Goal: Share content: Share content

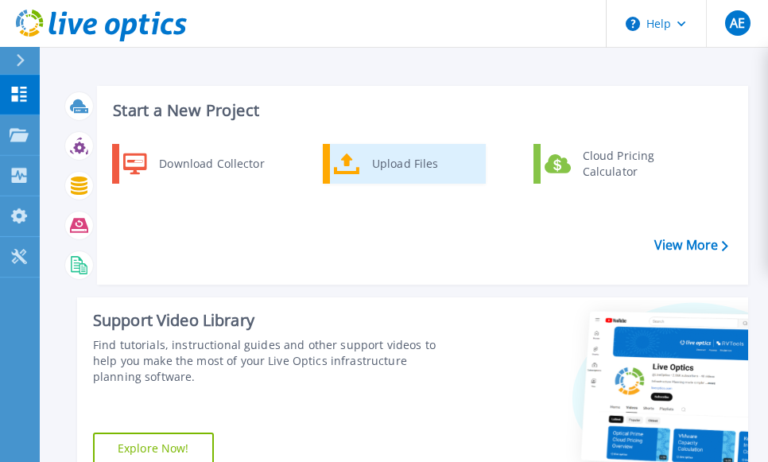
click at [381, 165] on div "Upload Files" at bounding box center [423, 164] width 118 height 32
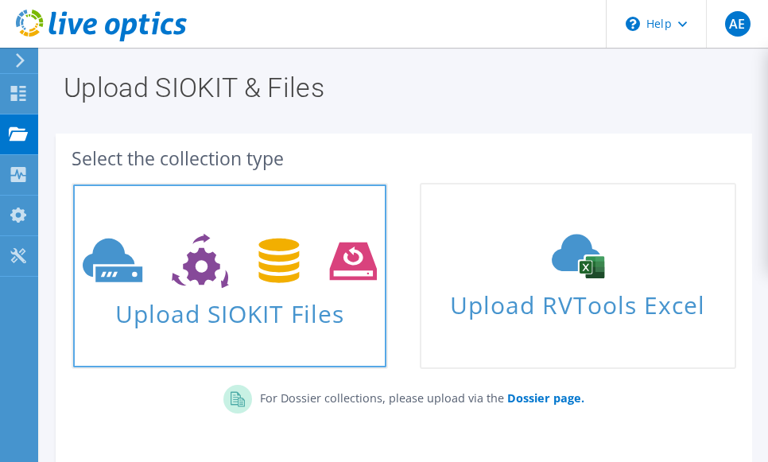
click at [208, 295] on span "Upload SIOKIT Files" at bounding box center [229, 309] width 313 height 34
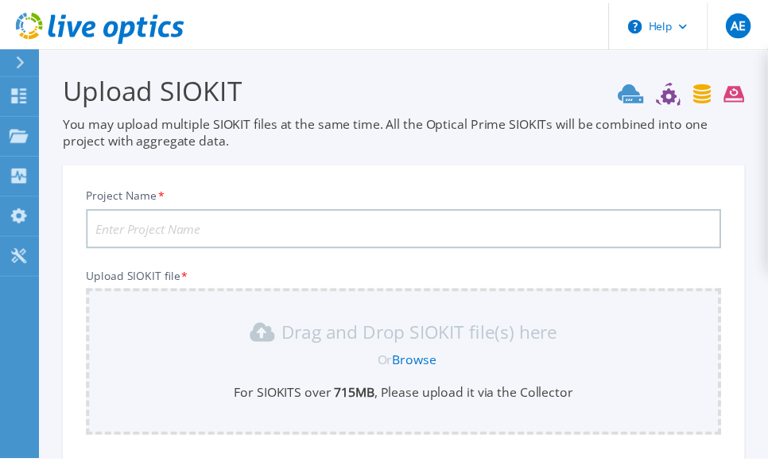
scroll to position [189, 0]
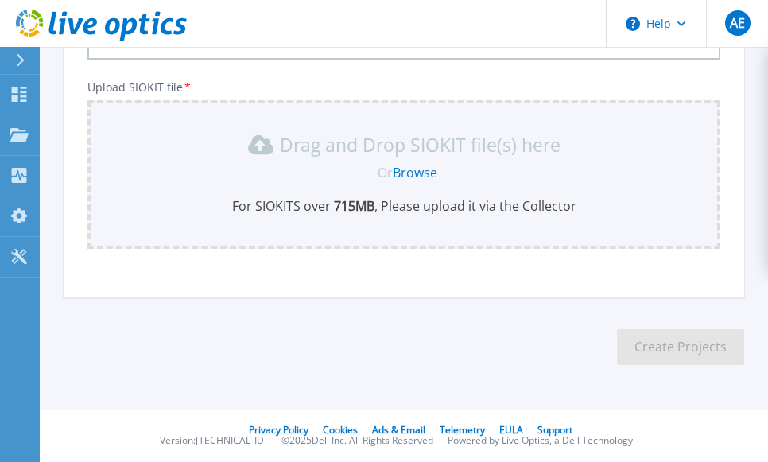
click at [315, 266] on div "Project Name * Upload SIOKIT file * Drag and Drop SIOKIT file(s) here Or Browse…" at bounding box center [404, 141] width 680 height 311
click at [420, 172] on link "Browse" at bounding box center [415, 172] width 44 height 17
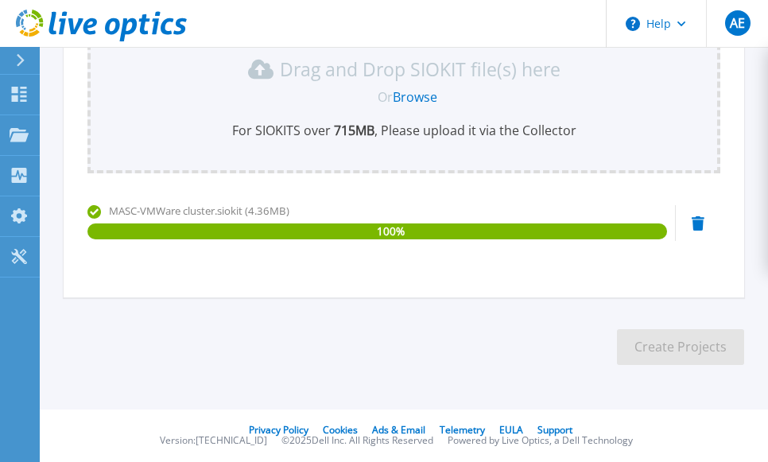
scroll to position [106, 0]
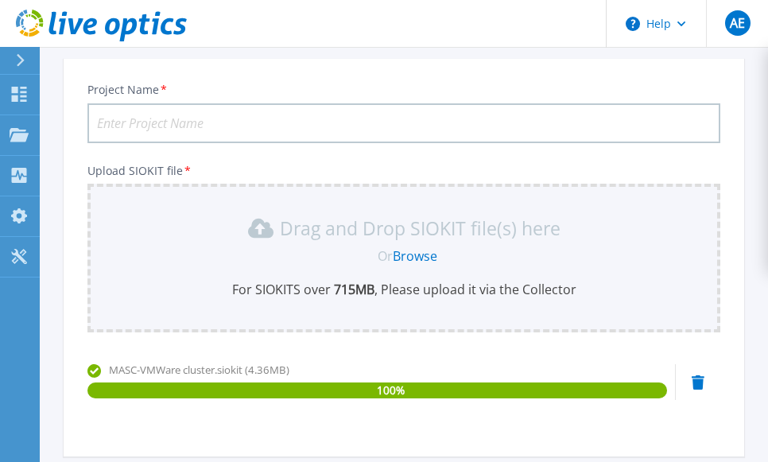
click at [136, 124] on input "Project Name *" at bounding box center [403, 123] width 632 height 40
type input "MASC-VMWareCluster"
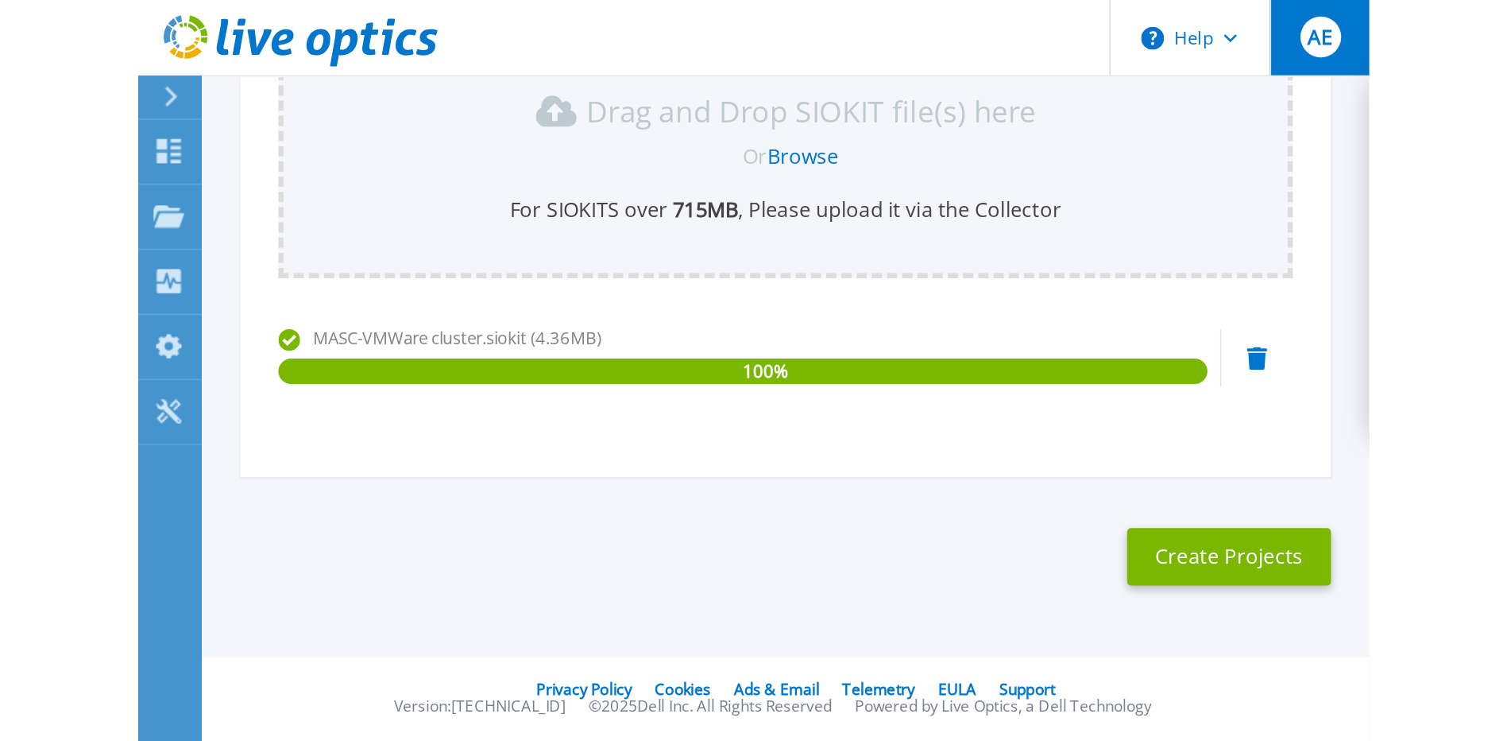
scroll to position [0, 0]
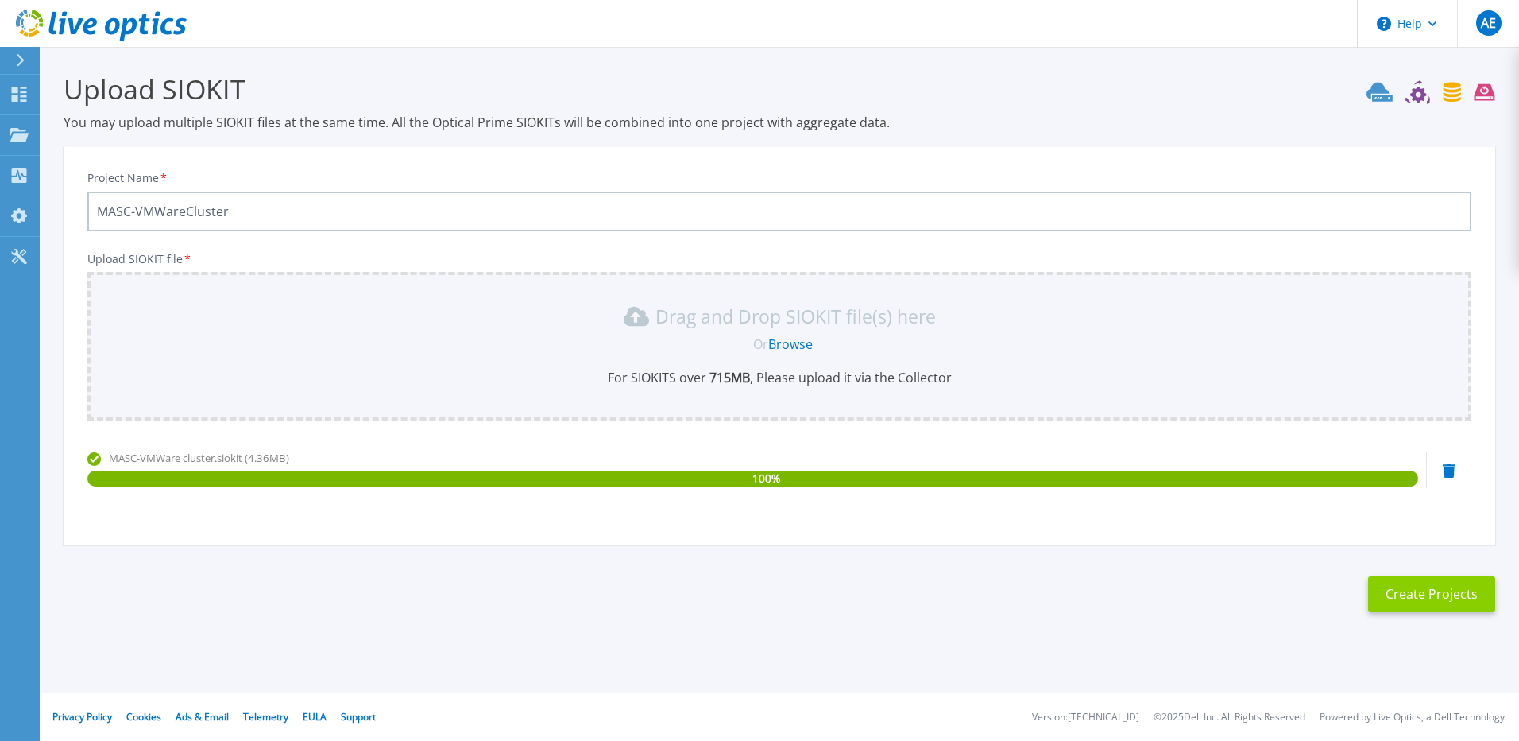
click at [779, 461] on button "Create Projects" at bounding box center [1431, 594] width 127 height 36
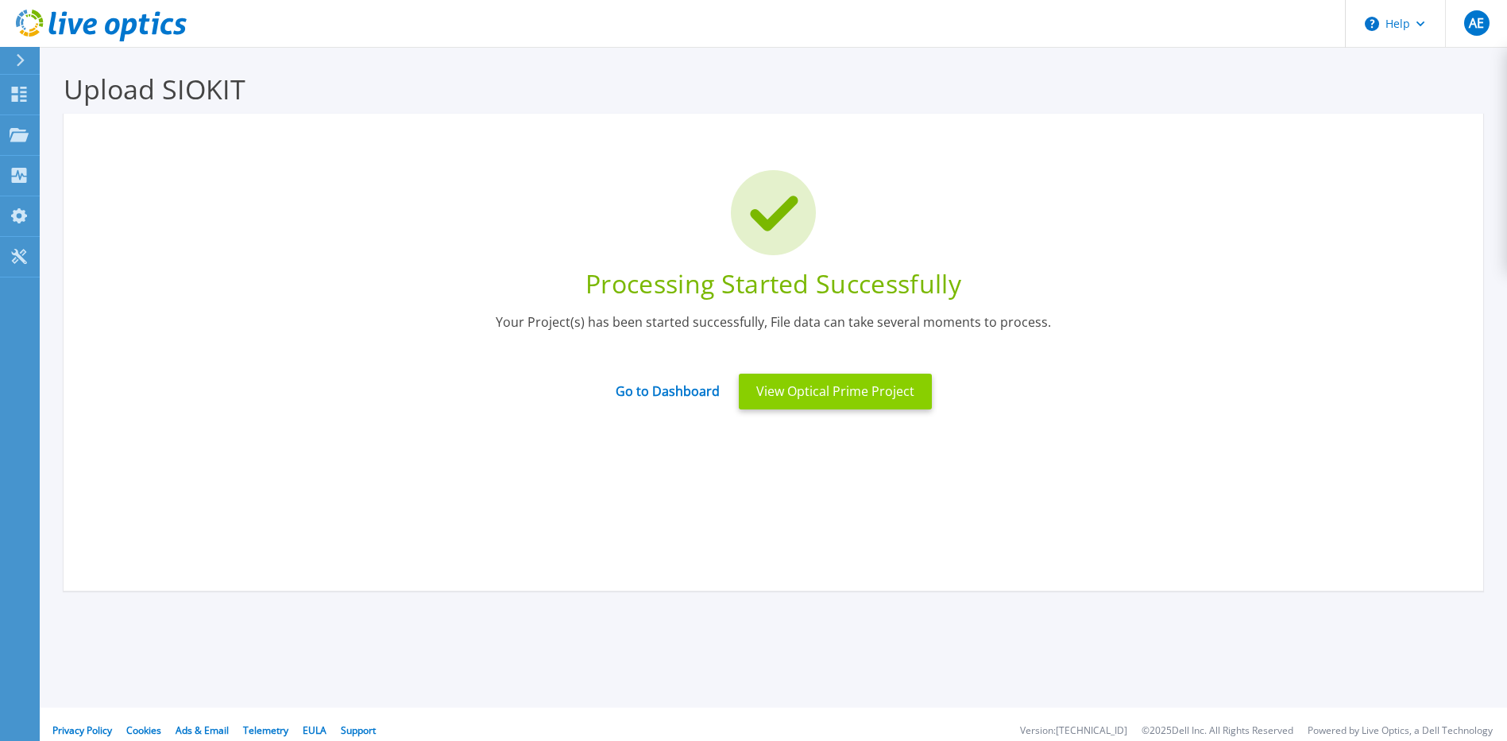
click at [779, 386] on button "View Optical Prime Project" at bounding box center [835, 391] width 193 height 36
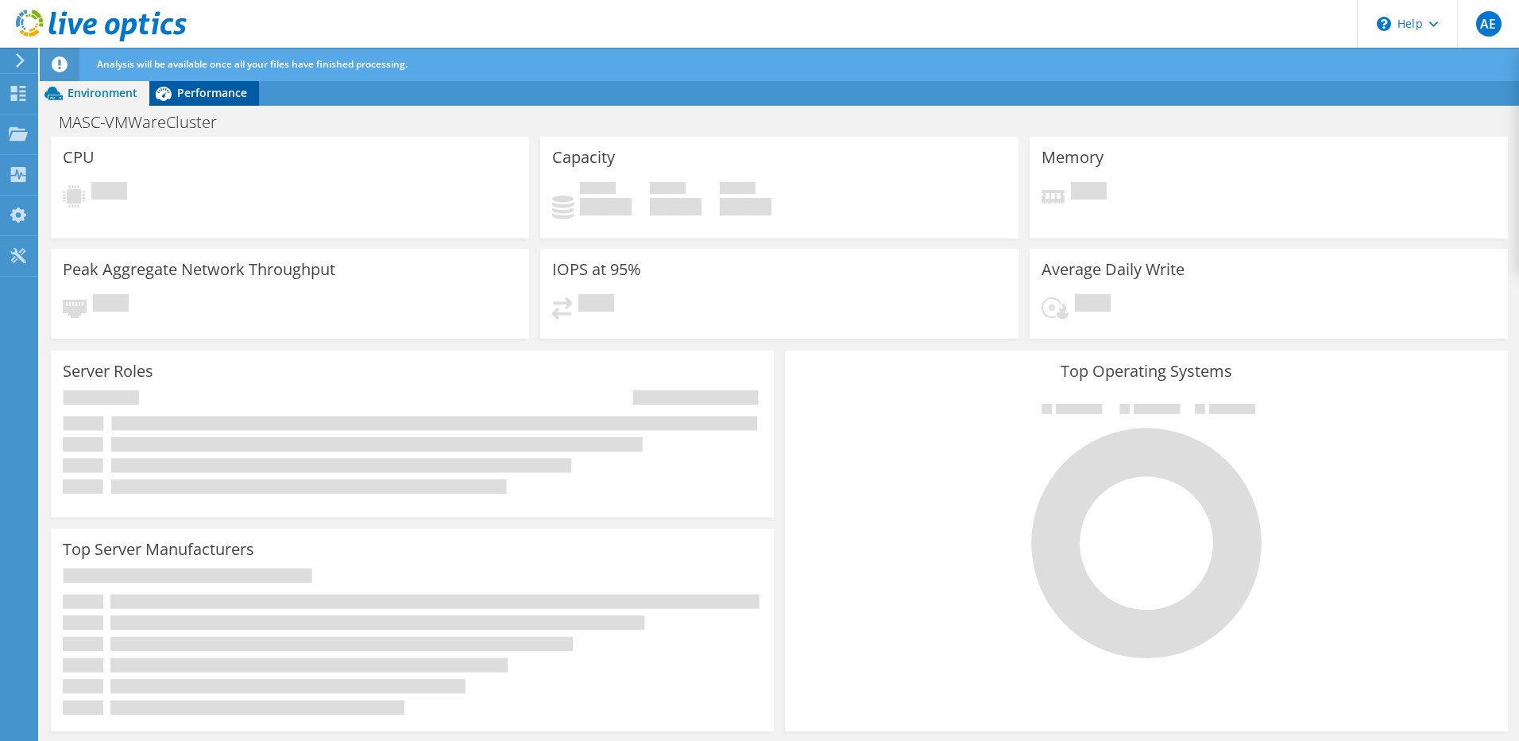
click at [204, 87] on span "Performance" at bounding box center [212, 92] width 70 height 15
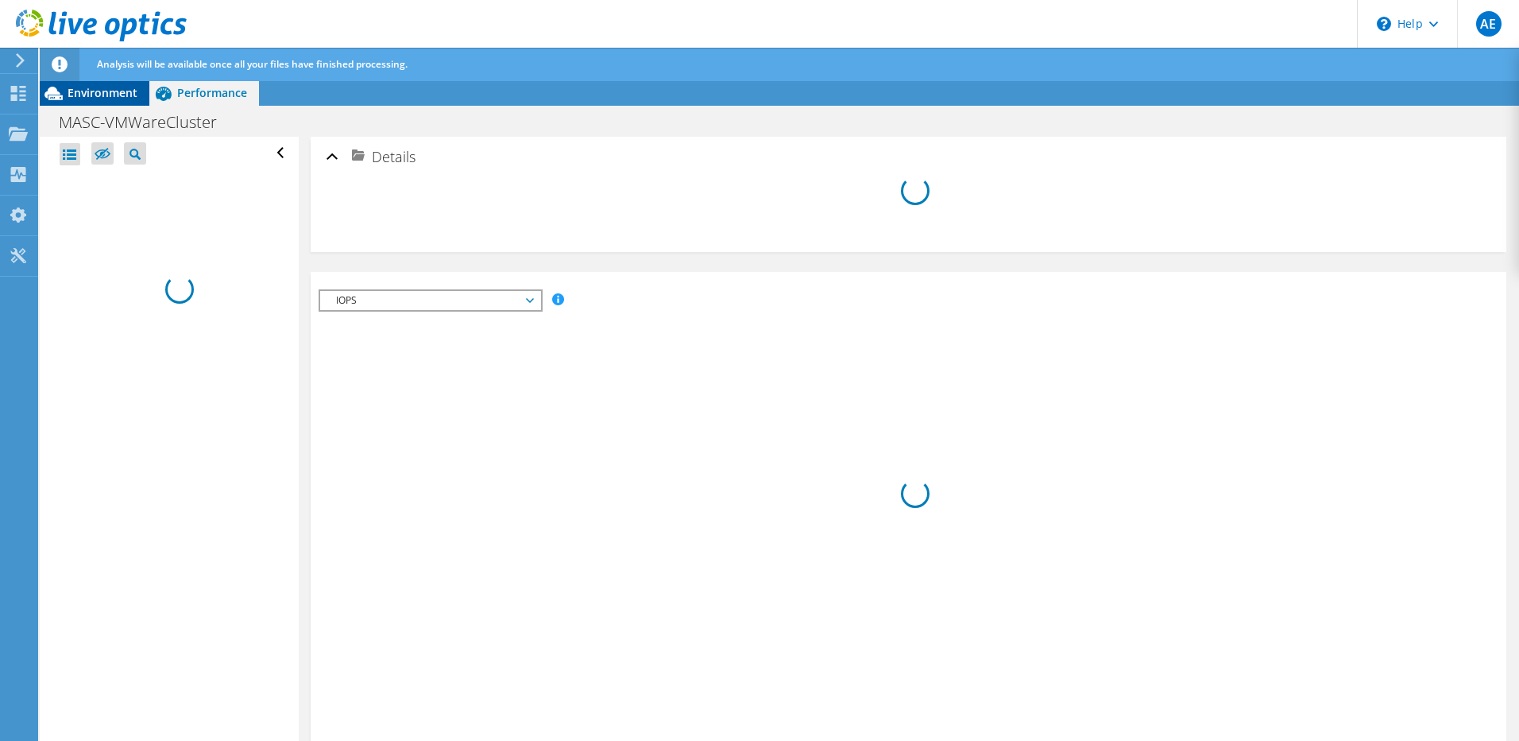
click at [103, 95] on span "Environment" at bounding box center [103, 92] width 70 height 15
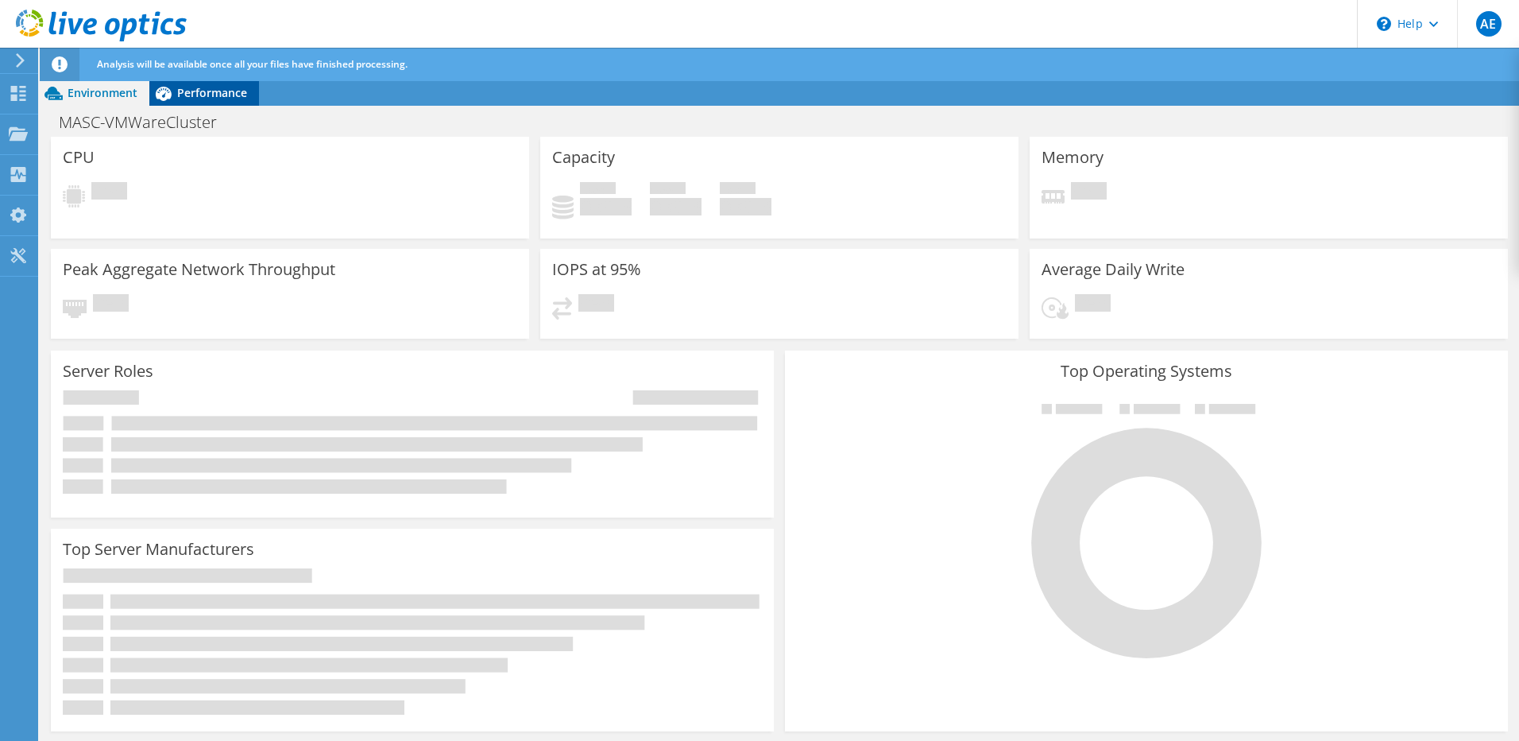
click at [201, 96] on span "Performance" at bounding box center [212, 92] width 70 height 15
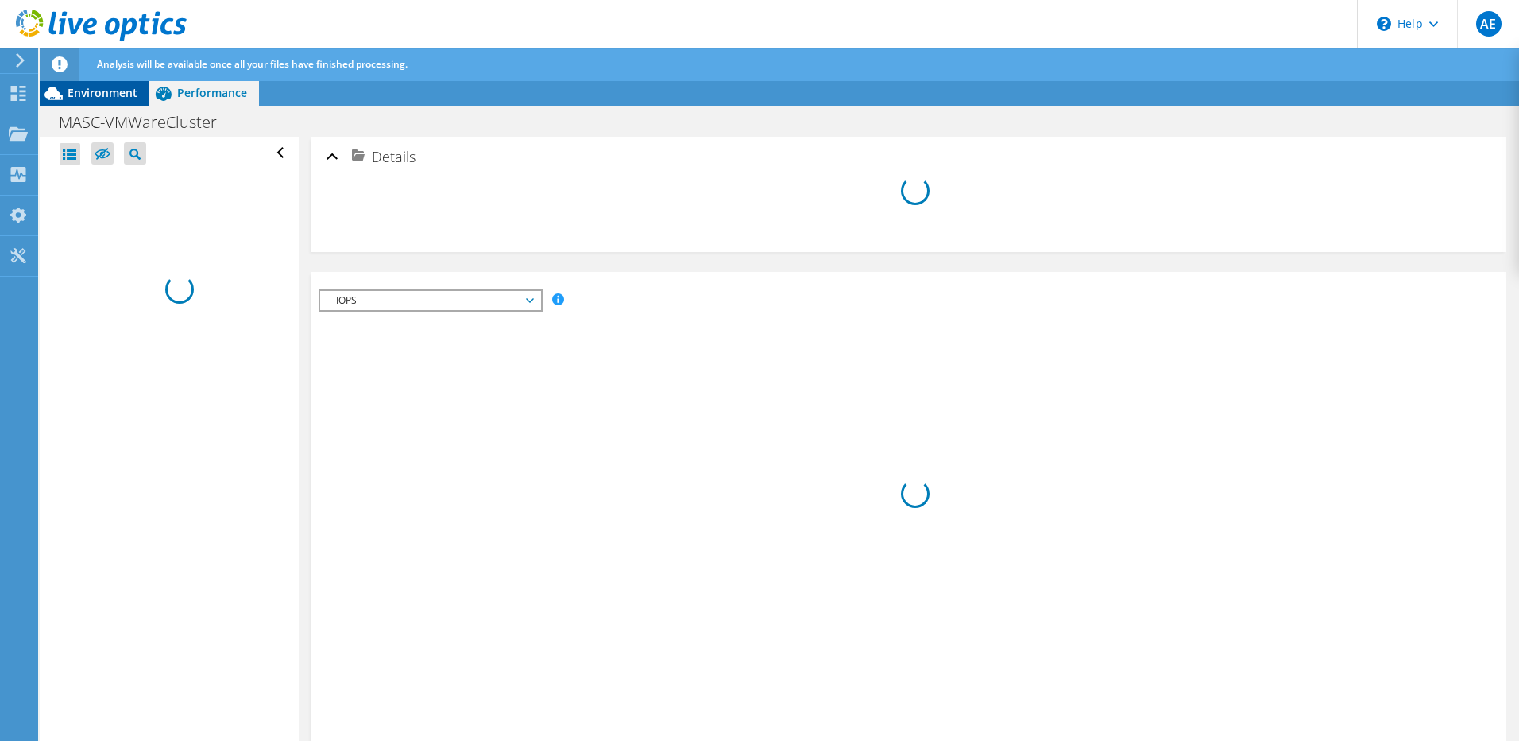
click at [85, 91] on span "Environment" at bounding box center [103, 92] width 70 height 15
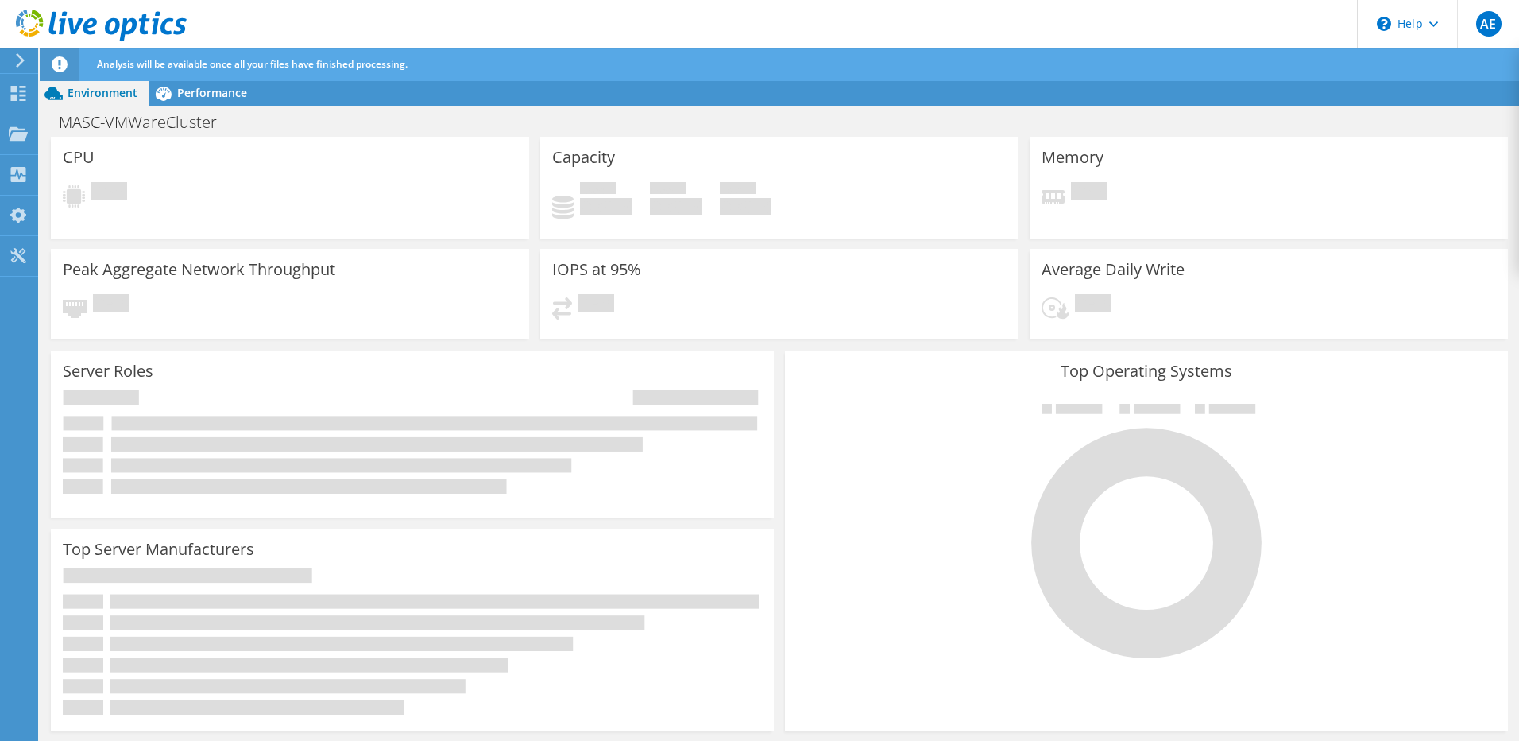
drag, startPoint x: 486, startPoint y: 89, endPoint x: 617, endPoint y: 90, distance: 130.3
click at [486, 89] on div "Environment Performance Upgrades" at bounding box center [779, 92] width 1479 height 25
click at [202, 91] on span "Performance" at bounding box center [212, 92] width 70 height 15
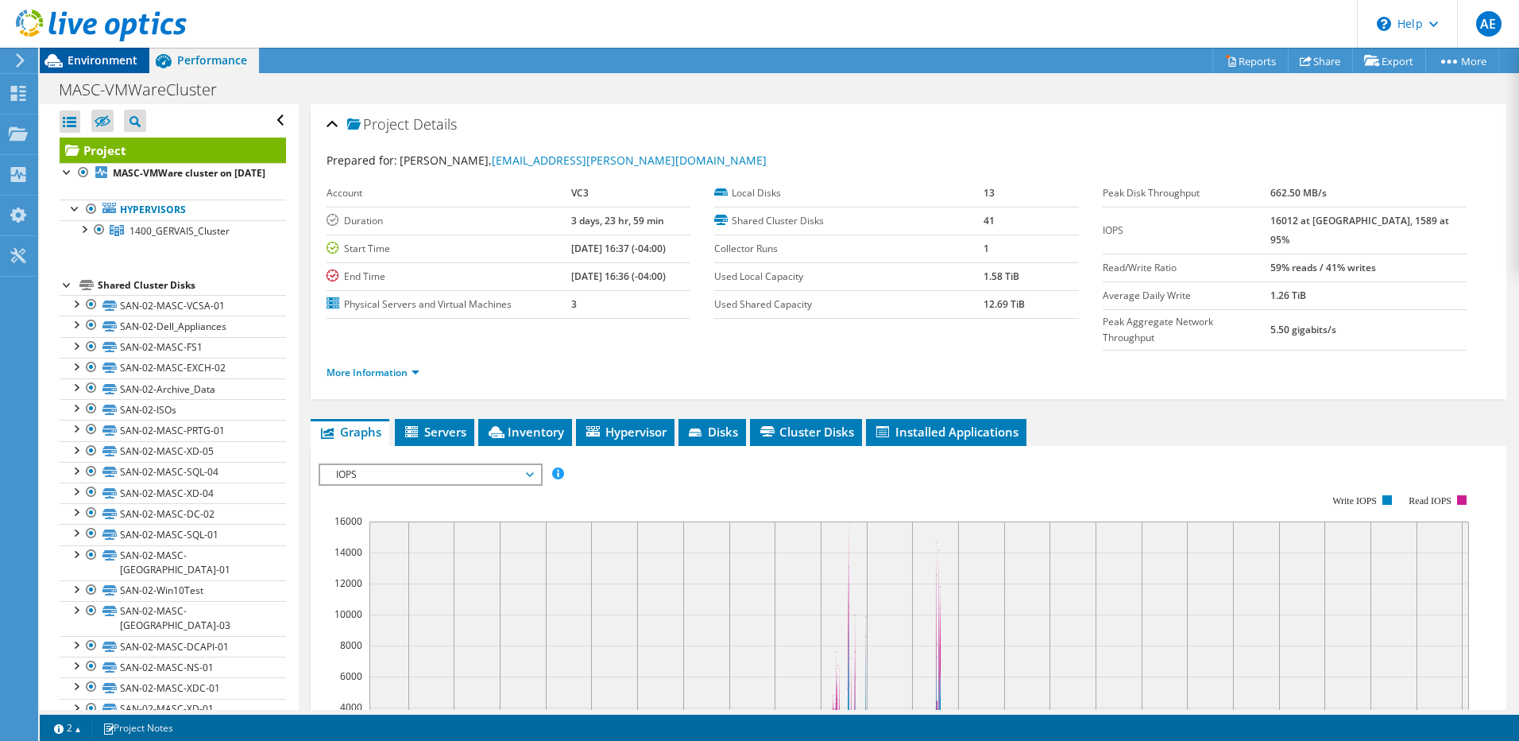
click at [114, 64] on span "Environment" at bounding box center [103, 59] width 70 height 15
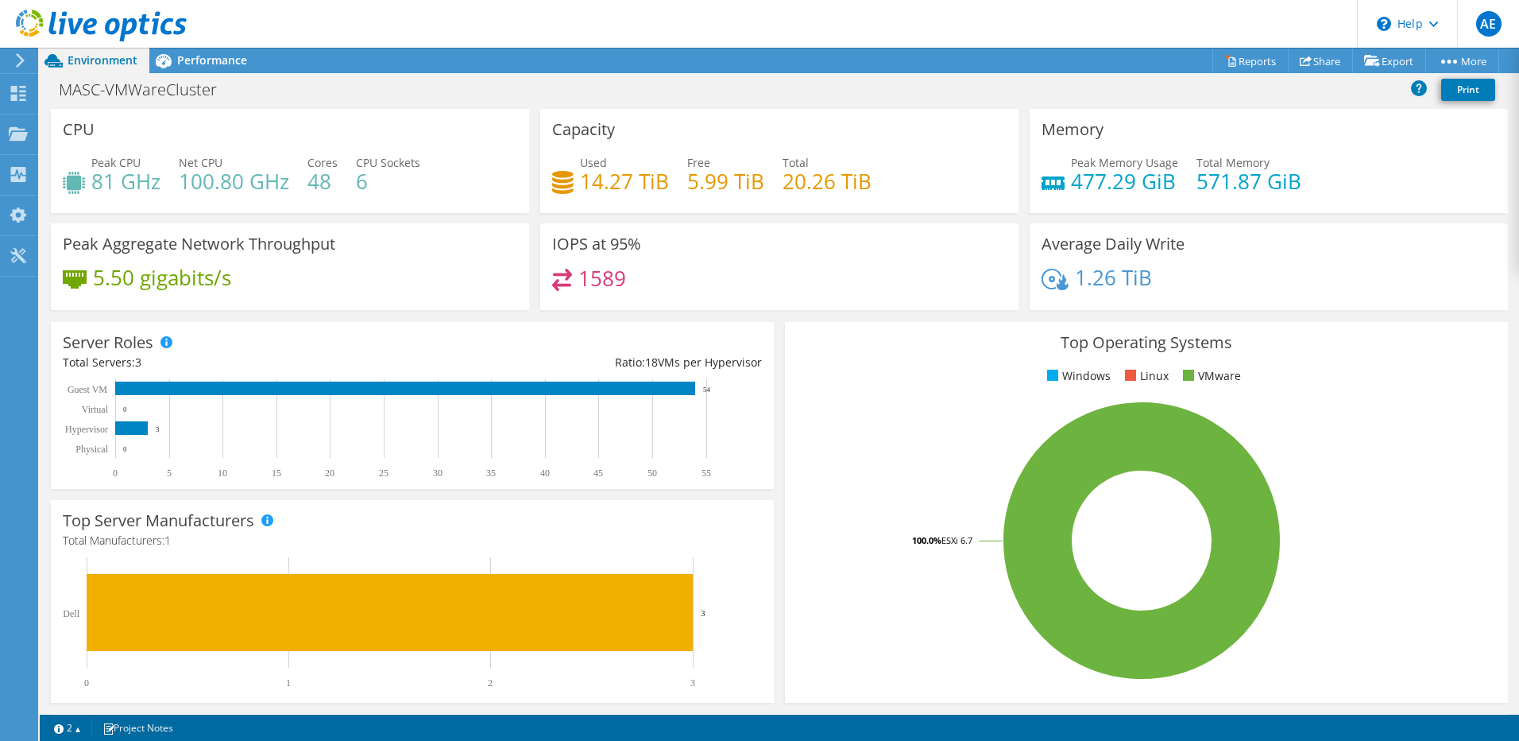
scroll to position [374, 0]
click at [229, 63] on span "Performance" at bounding box center [212, 59] width 70 height 15
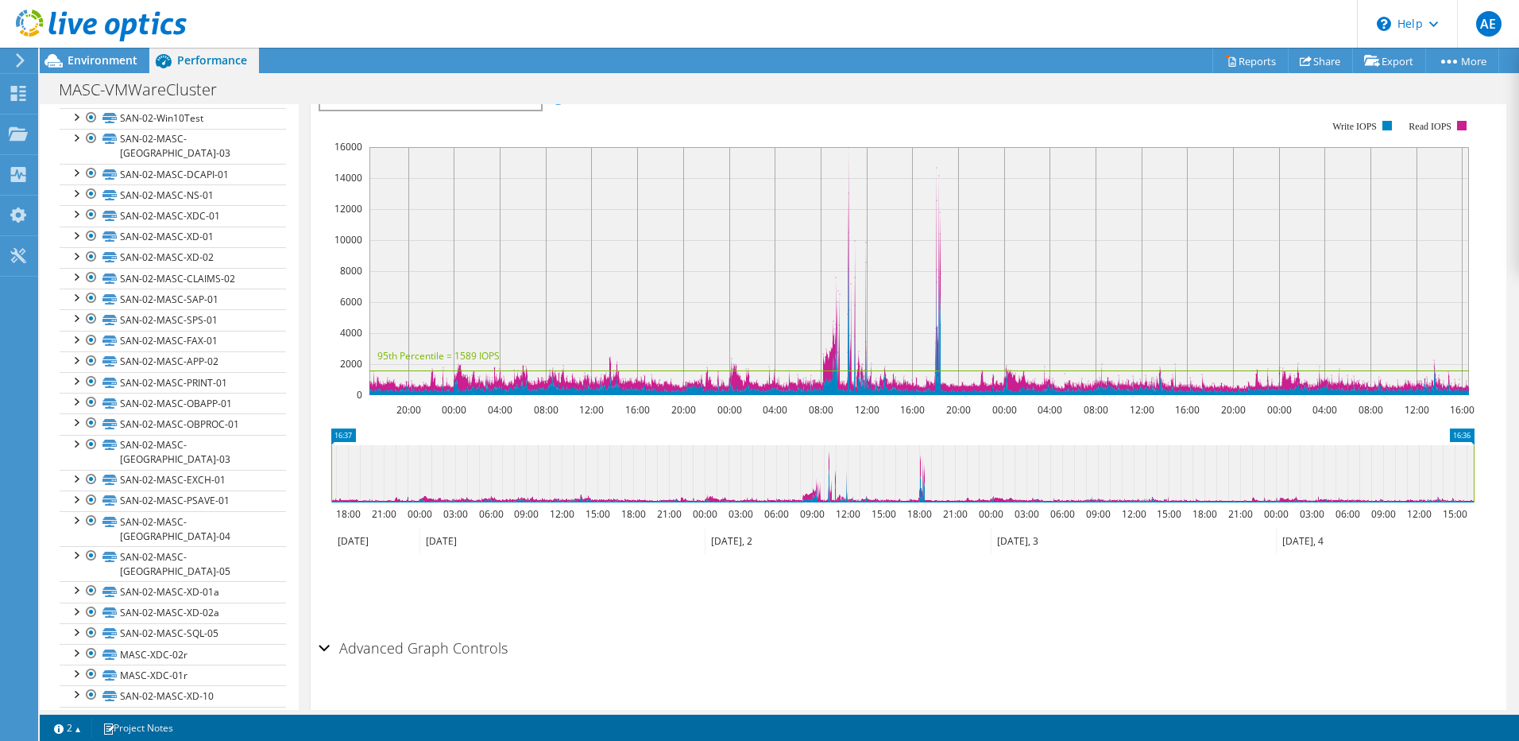
scroll to position [0, 0]
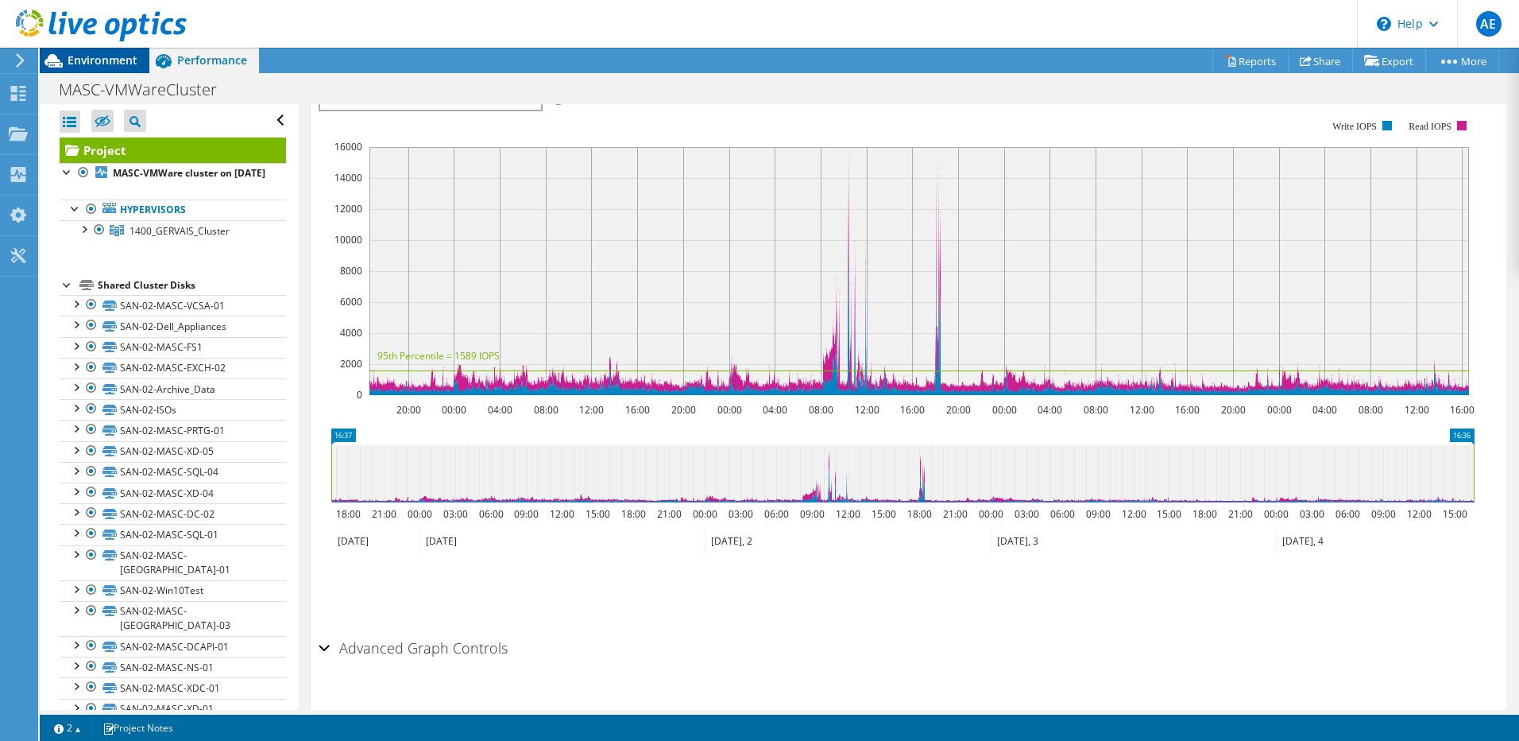
click at [123, 68] on div "Environment" at bounding box center [95, 60] width 110 height 25
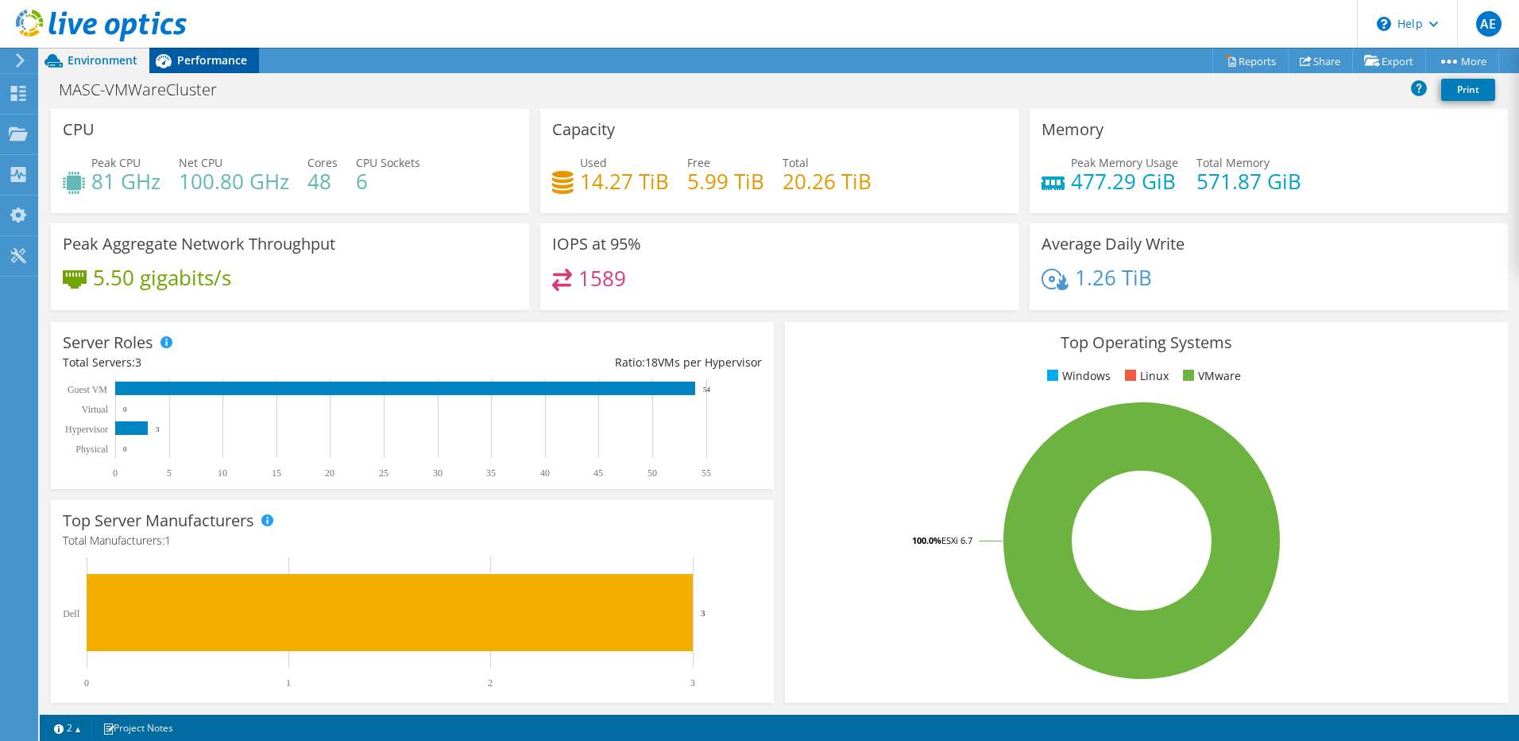
click at [212, 57] on span "Performance" at bounding box center [212, 59] width 70 height 15
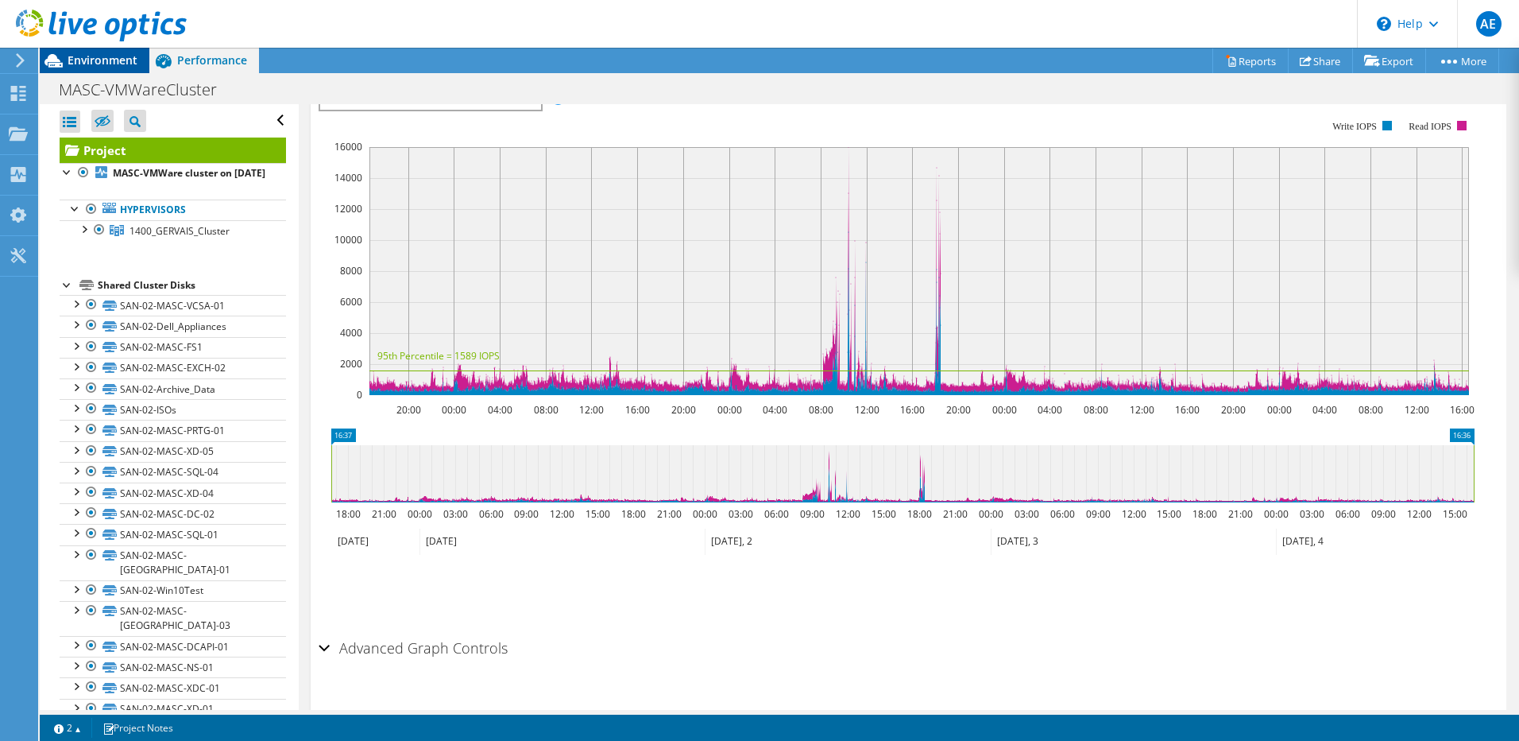
click at [112, 67] on span "Environment" at bounding box center [103, 59] width 70 height 15
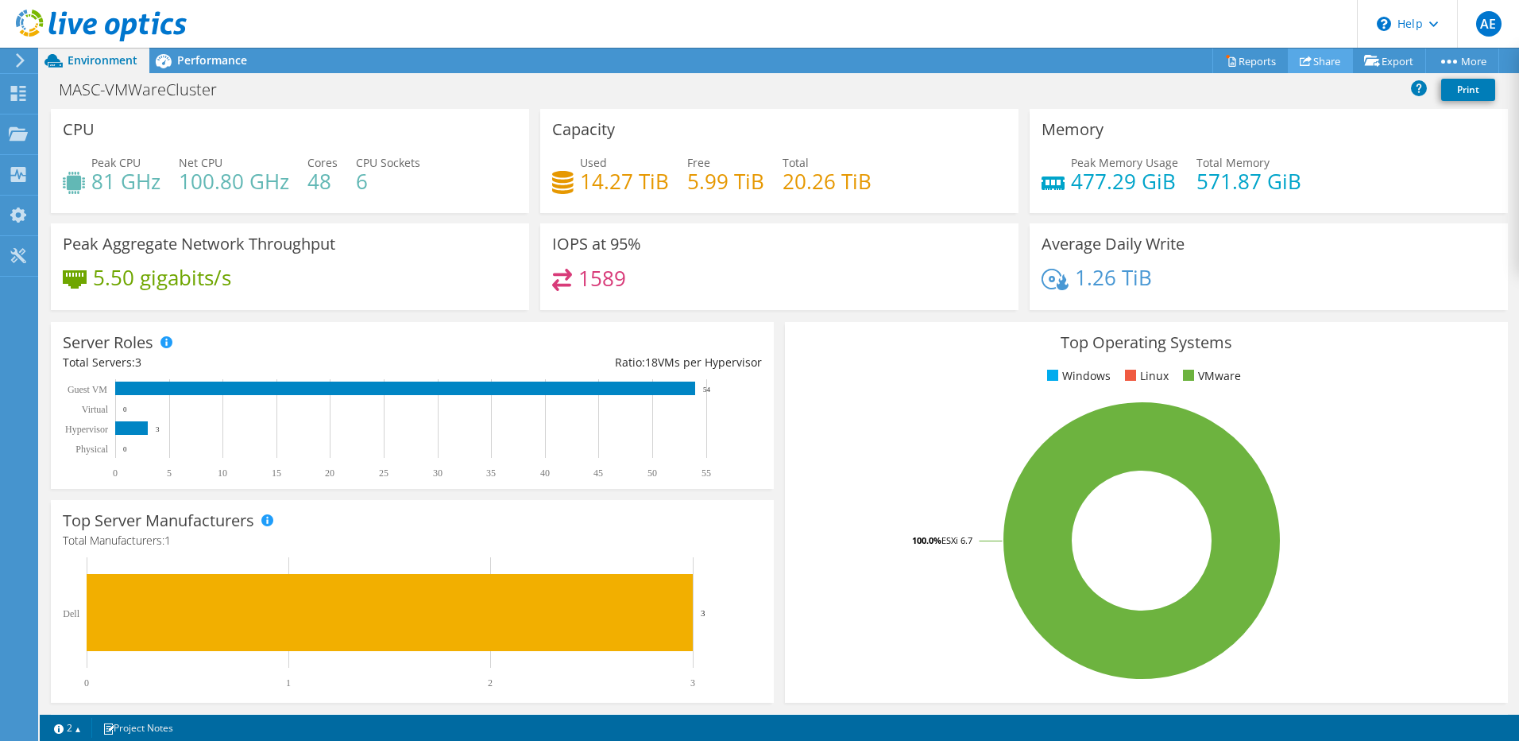
click at [1309, 66] on link "Share" at bounding box center [1320, 60] width 65 height 25
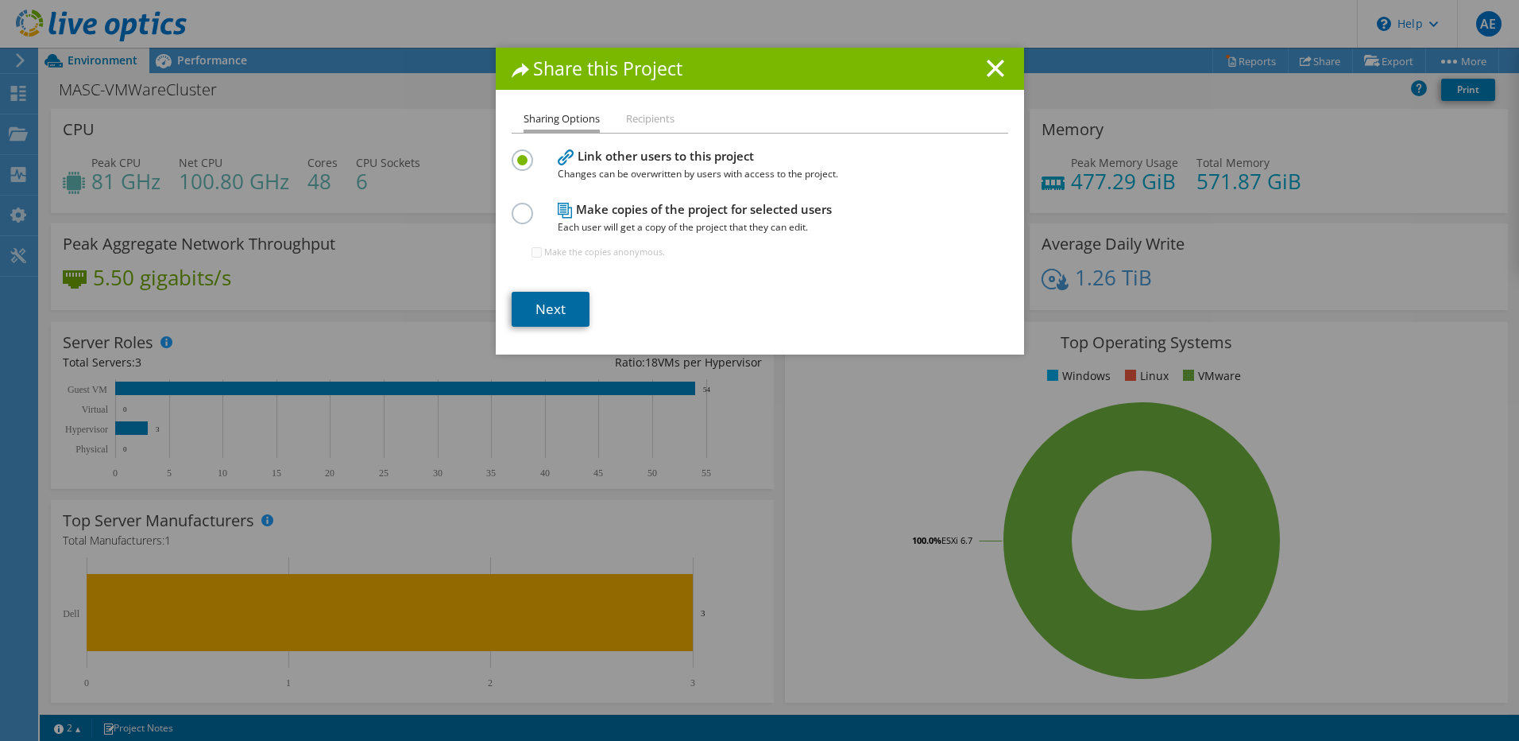
click at [530, 311] on link "Next" at bounding box center [551, 309] width 78 height 35
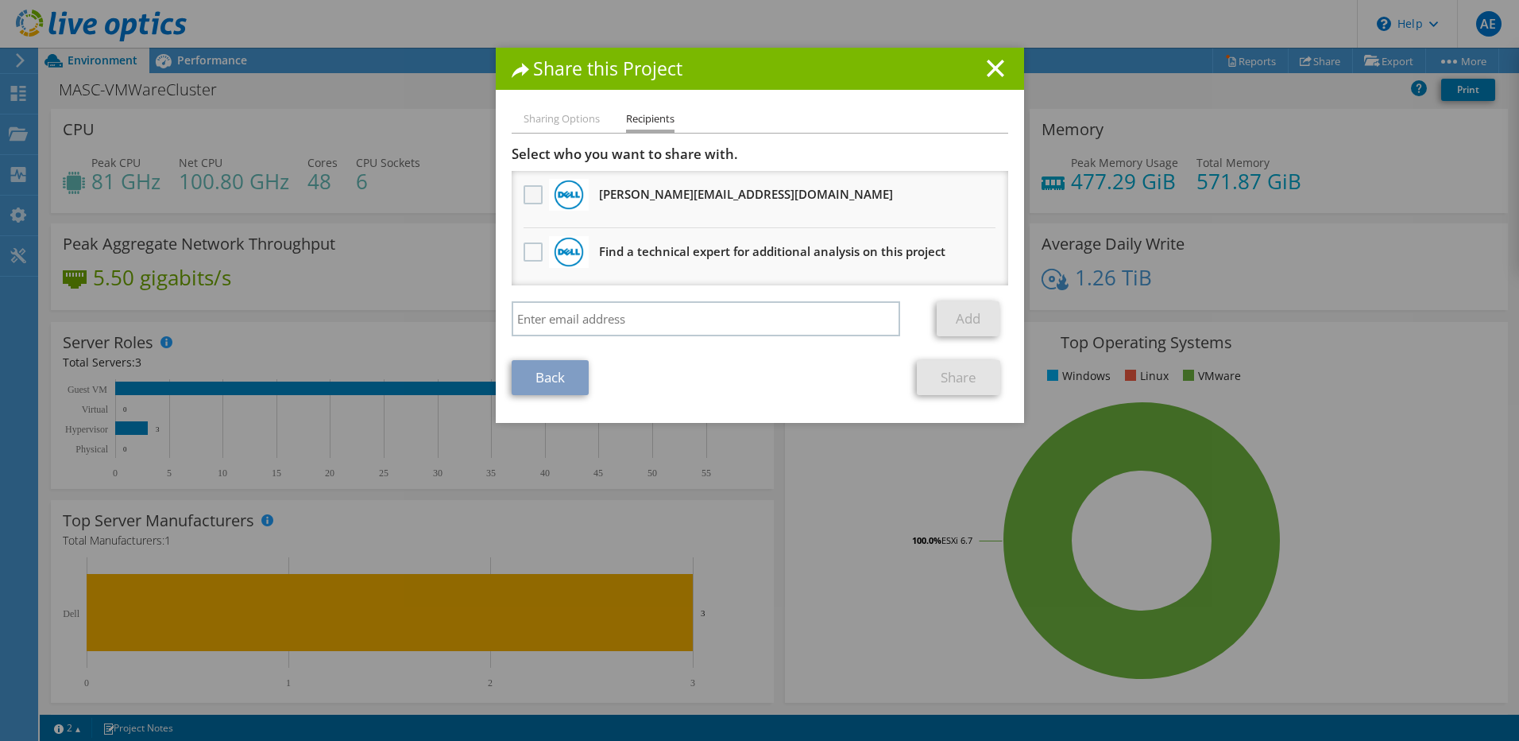
click at [524, 189] on label at bounding box center [535, 194] width 23 height 19
click at [0, 0] on input "checkbox" at bounding box center [0, 0] width 0 height 0
click at [531, 254] on label at bounding box center [535, 251] width 23 height 19
click at [0, 0] on input "checkbox" at bounding box center [0, 0] width 0 height 0
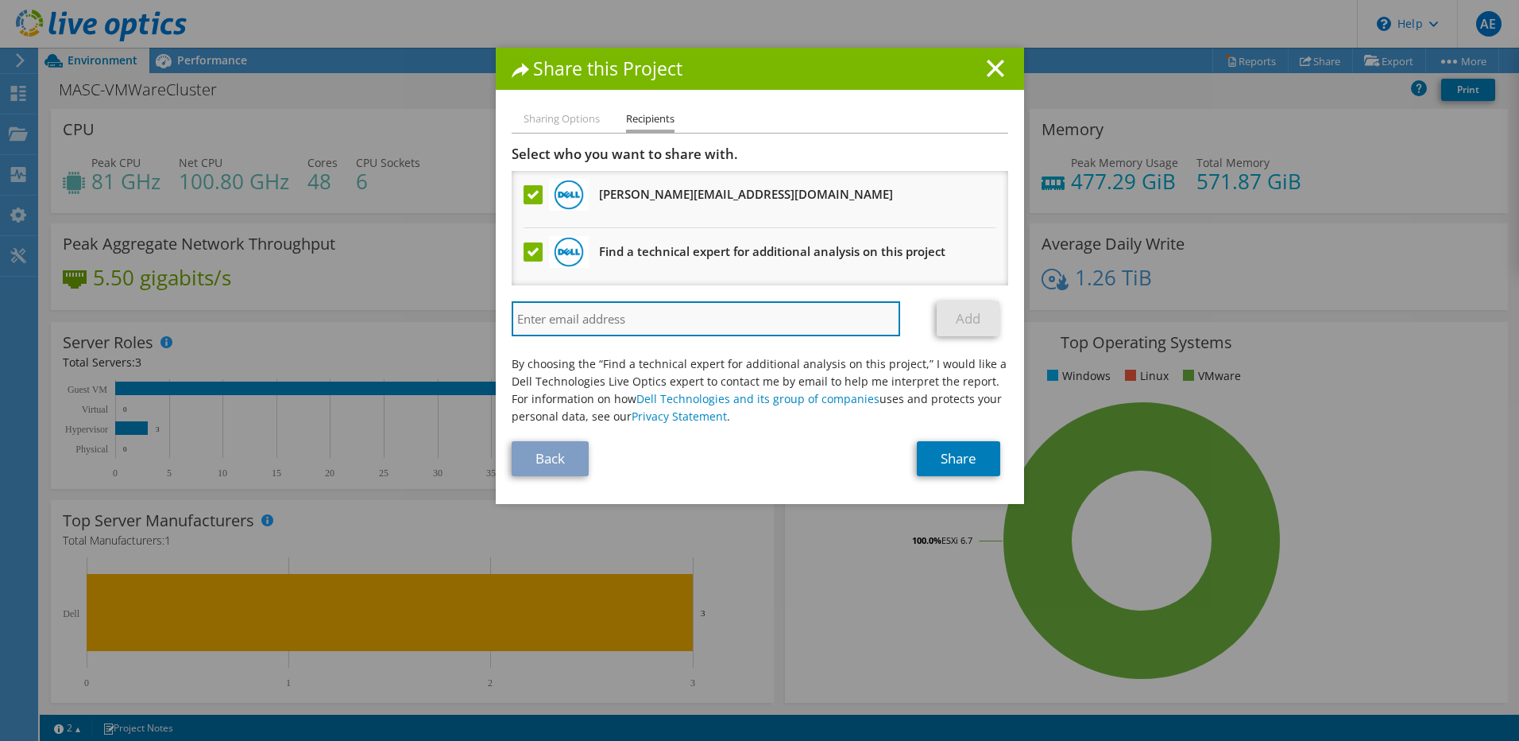
click at [561, 322] on input "search" at bounding box center [706, 318] width 389 height 35
click at [589, 324] on input "search" at bounding box center [706, 318] width 389 height 35
paste input "[PERSON_NAME][EMAIL_ADDRESS][PERSON_NAME][DOMAIN_NAME]"
click at [818, 315] on input "[PERSON_NAME][EMAIL_ADDRESS][PERSON_NAME][DOMAIN_NAME]" at bounding box center [706, 318] width 389 height 35
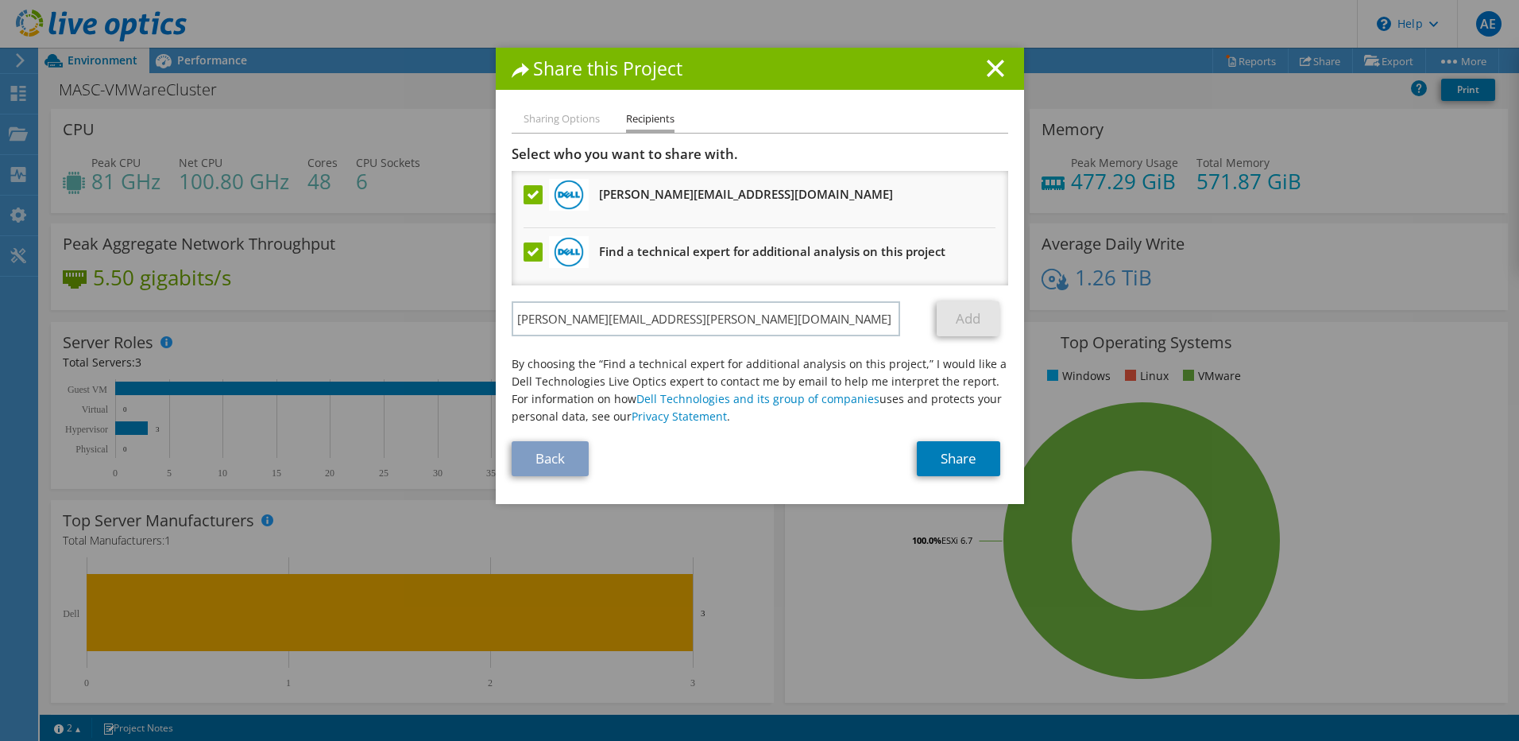
click at [958, 328] on link "Add" at bounding box center [968, 318] width 63 height 35
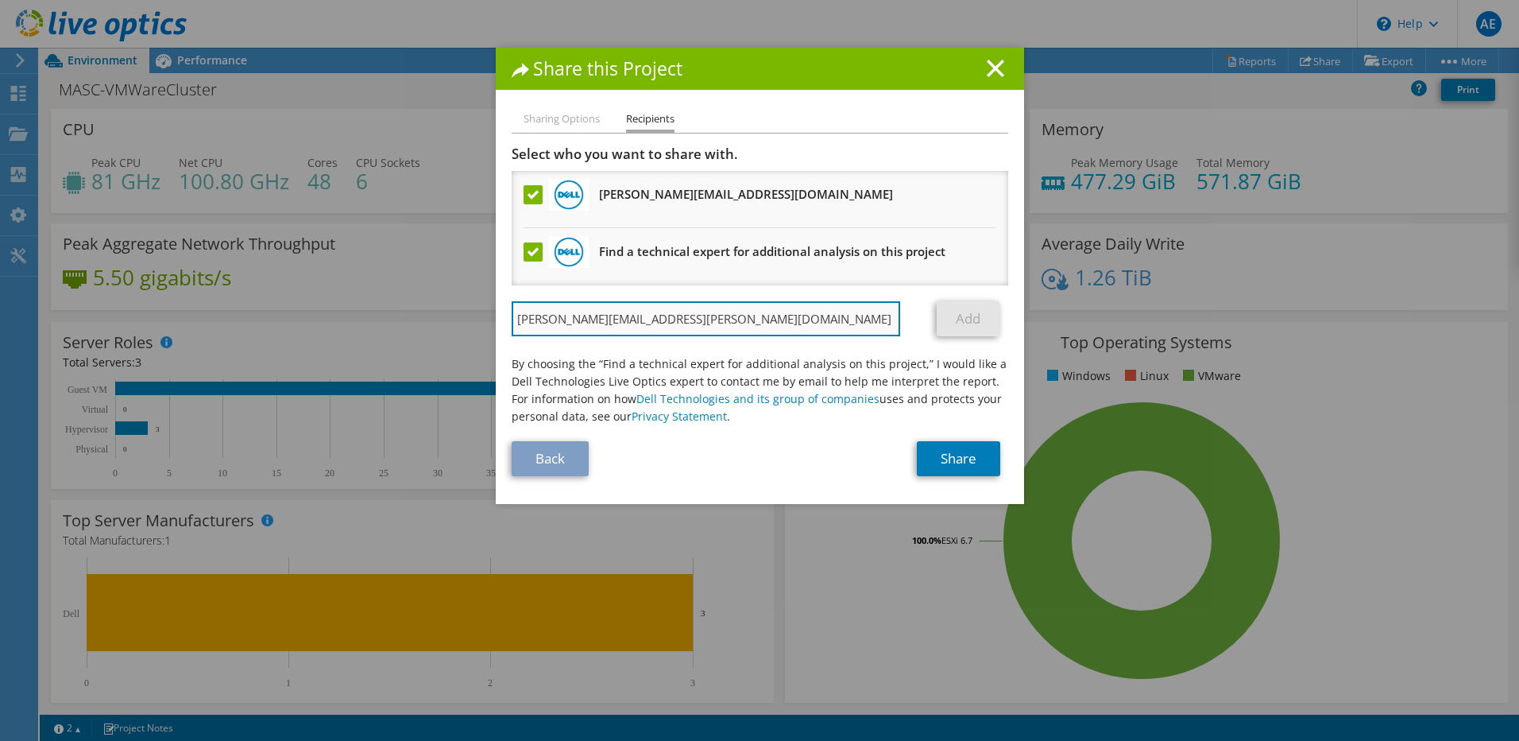
click at [876, 318] on input "[PERSON_NAME][EMAIL_ADDRESS][PERSON_NAME][DOMAIN_NAME]" at bounding box center [706, 318] width 389 height 35
type input "a"
paste input "[PERSON_NAME][EMAIL_ADDRESS][PERSON_NAME][DOMAIN_NAME]"
type input "[PERSON_NAME][EMAIL_ADDRESS][PERSON_NAME][DOMAIN_NAME]"
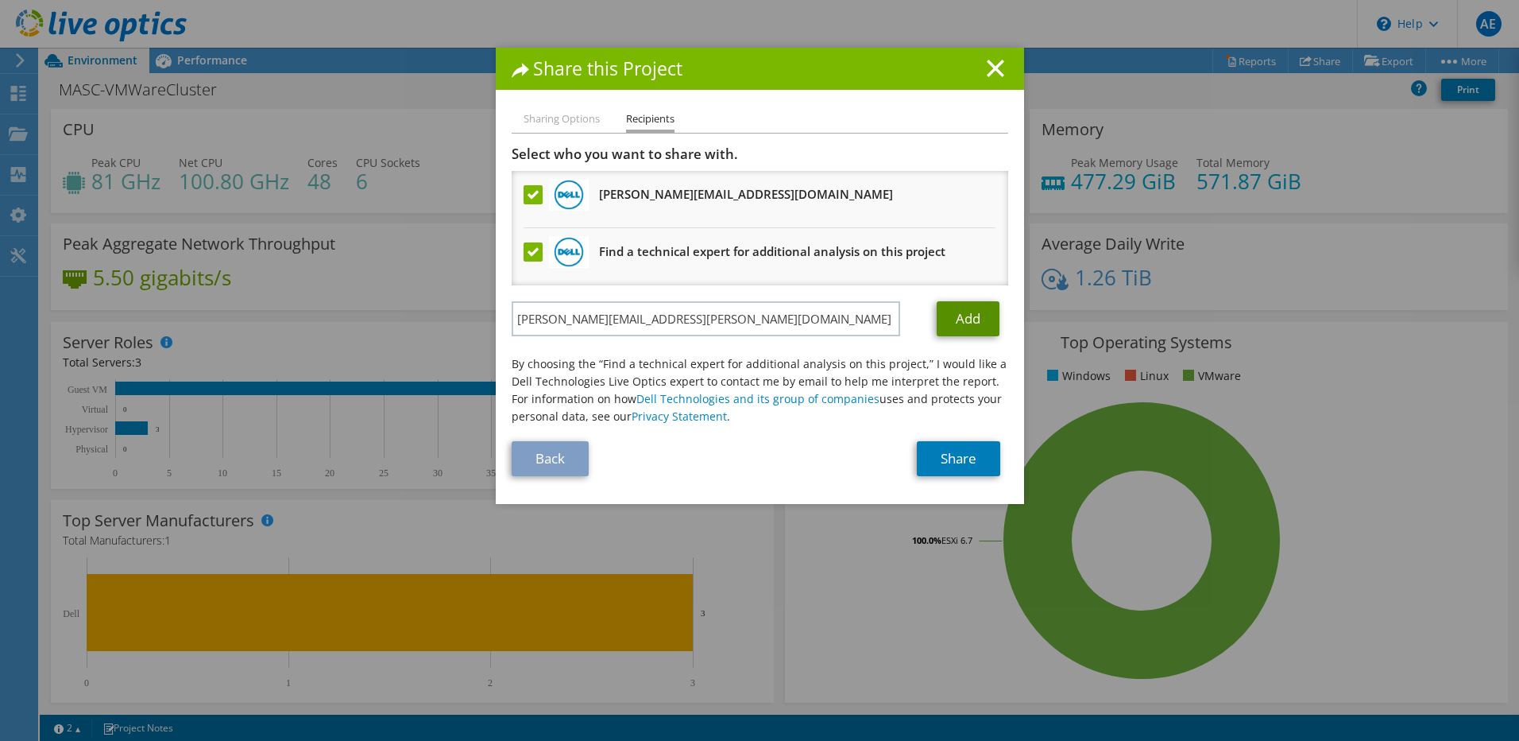
click at [963, 327] on link "Add" at bounding box center [968, 318] width 63 height 35
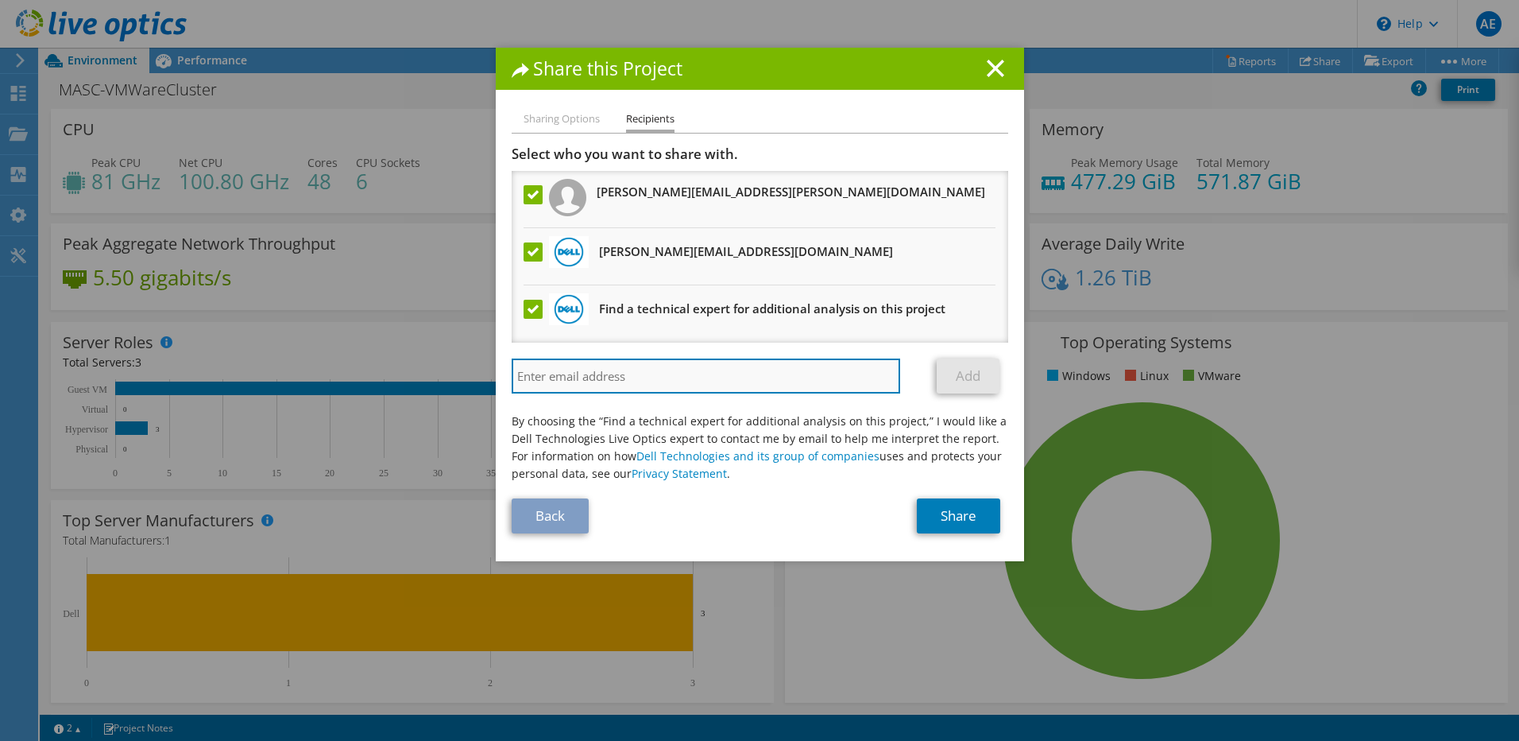
click at [565, 368] on input "search" at bounding box center [706, 375] width 389 height 35
paste input "[PERSON_NAME][EMAIL_ADDRESS][DOMAIN_NAME]"
type input "[PERSON_NAME][EMAIL_ADDRESS][DOMAIN_NAME]"
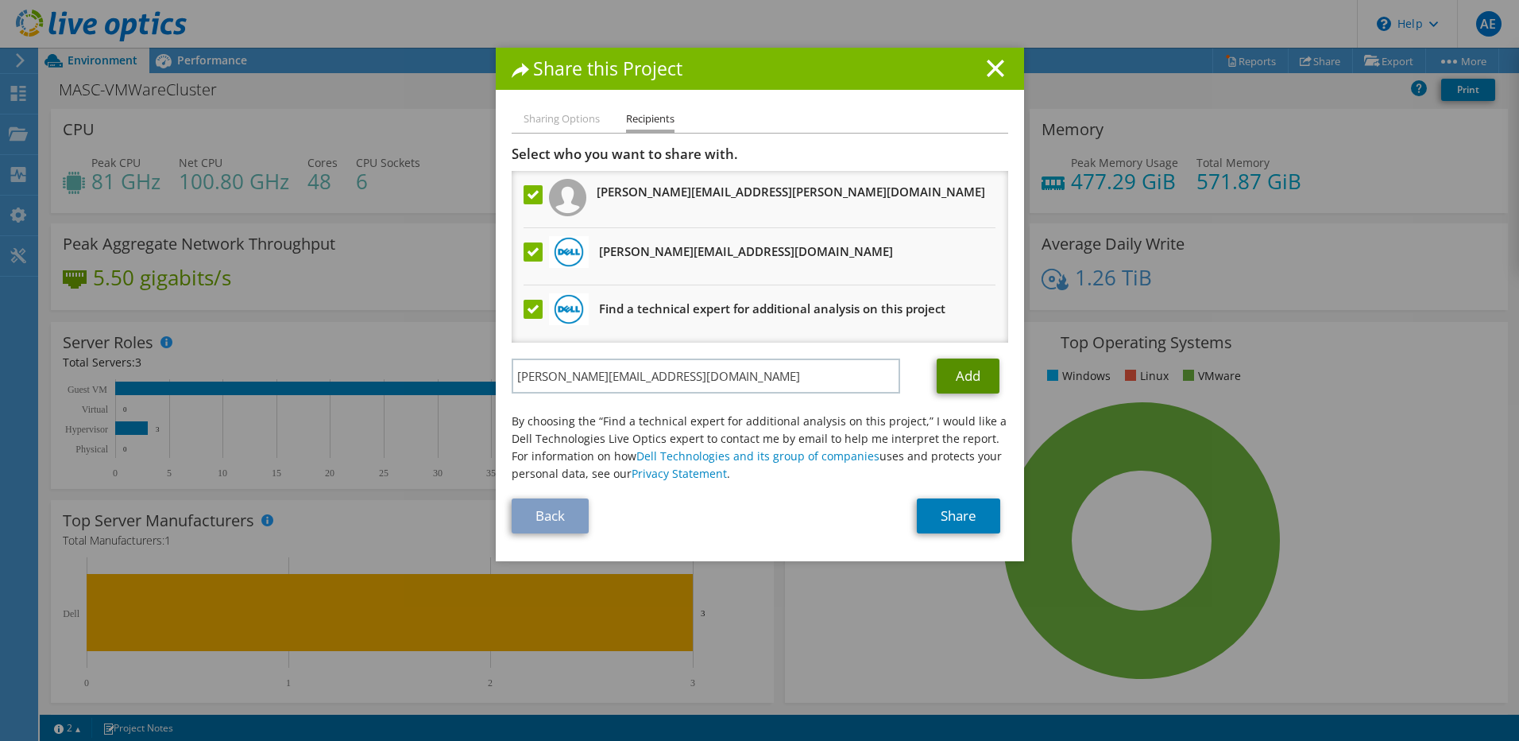
click at [978, 381] on link "Add" at bounding box center [968, 375] width 63 height 35
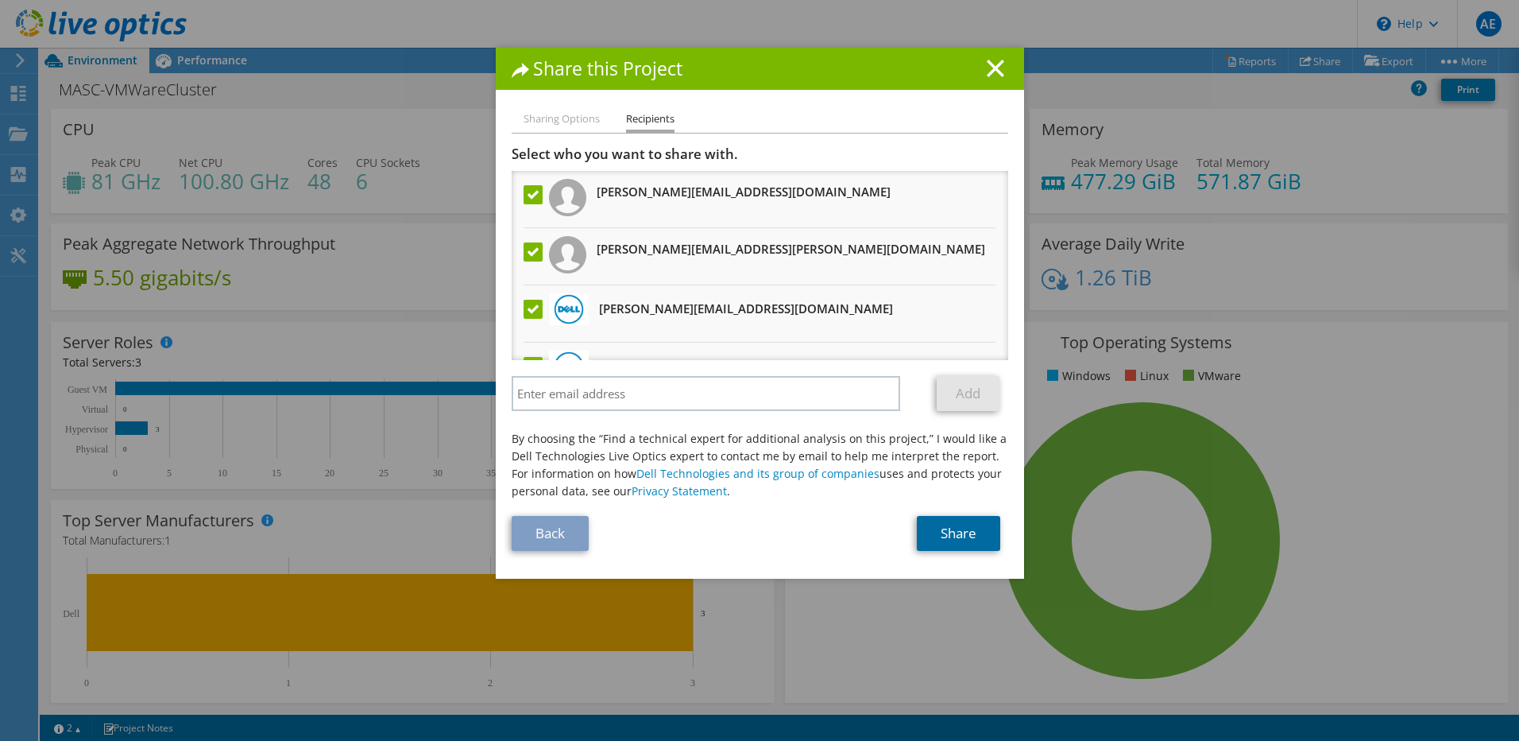
click at [937, 527] on link "Share" at bounding box center [958, 533] width 83 height 35
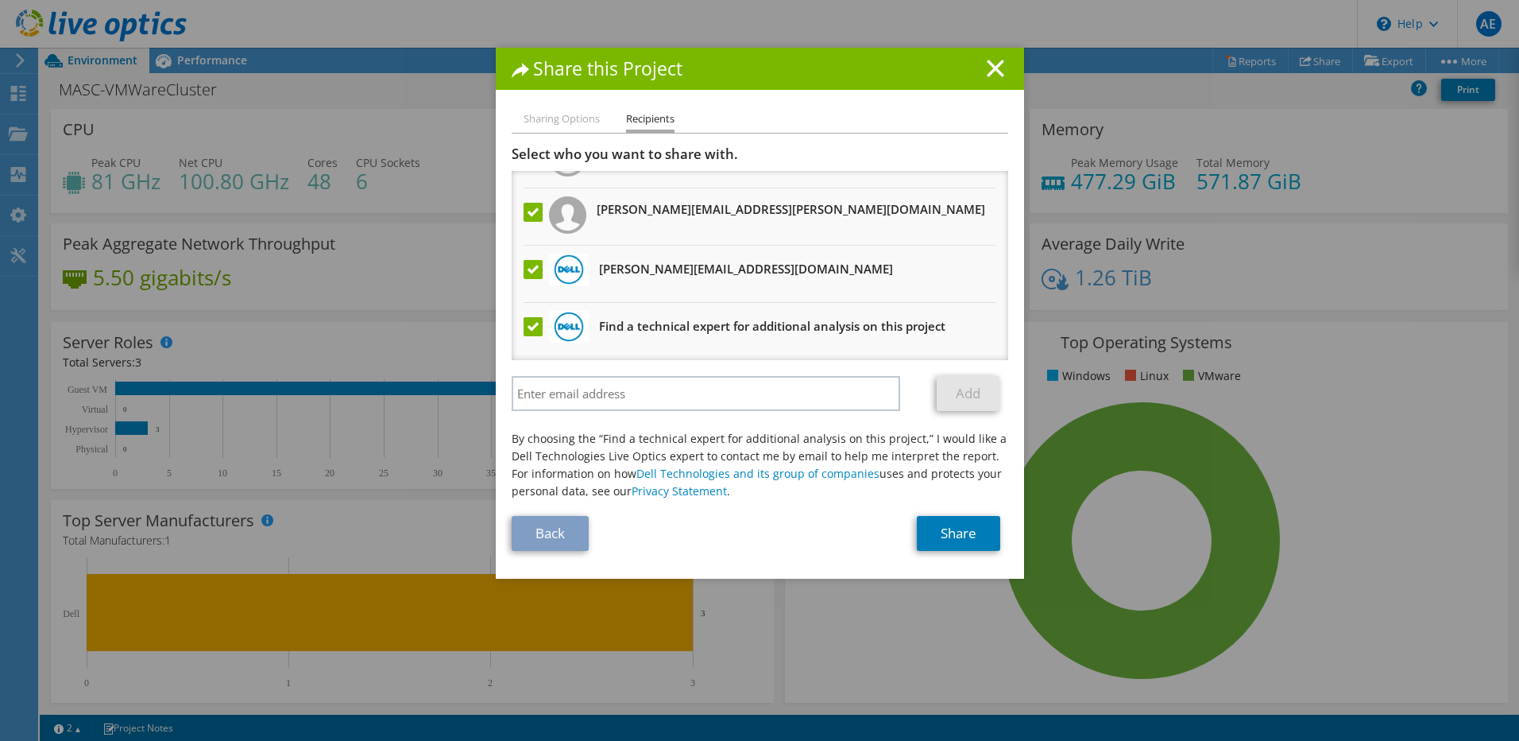
click at [524, 328] on label at bounding box center [535, 326] width 23 height 19
click at [0, 0] on input "checkbox" at bounding box center [0, 0] width 0 height 0
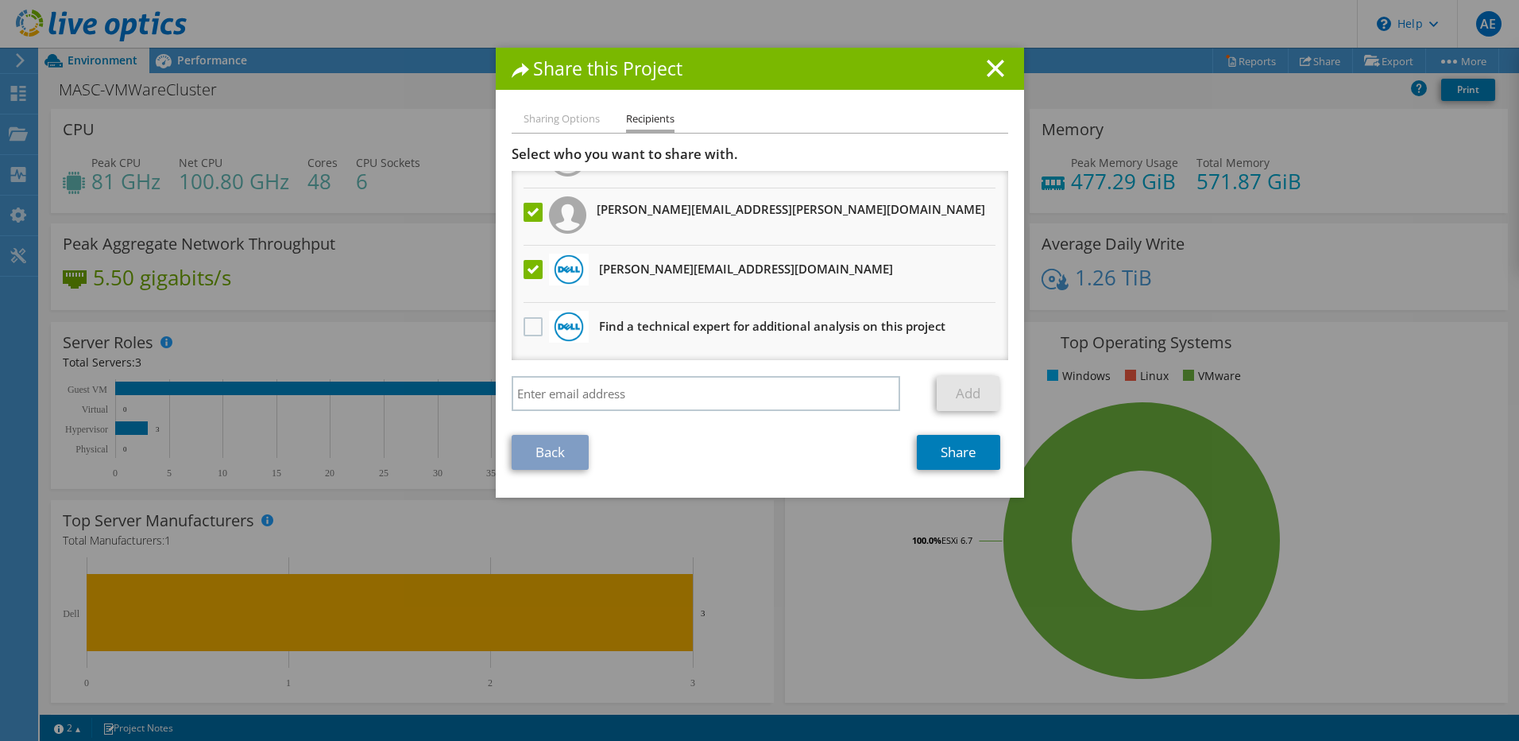
scroll to position [0, 0]
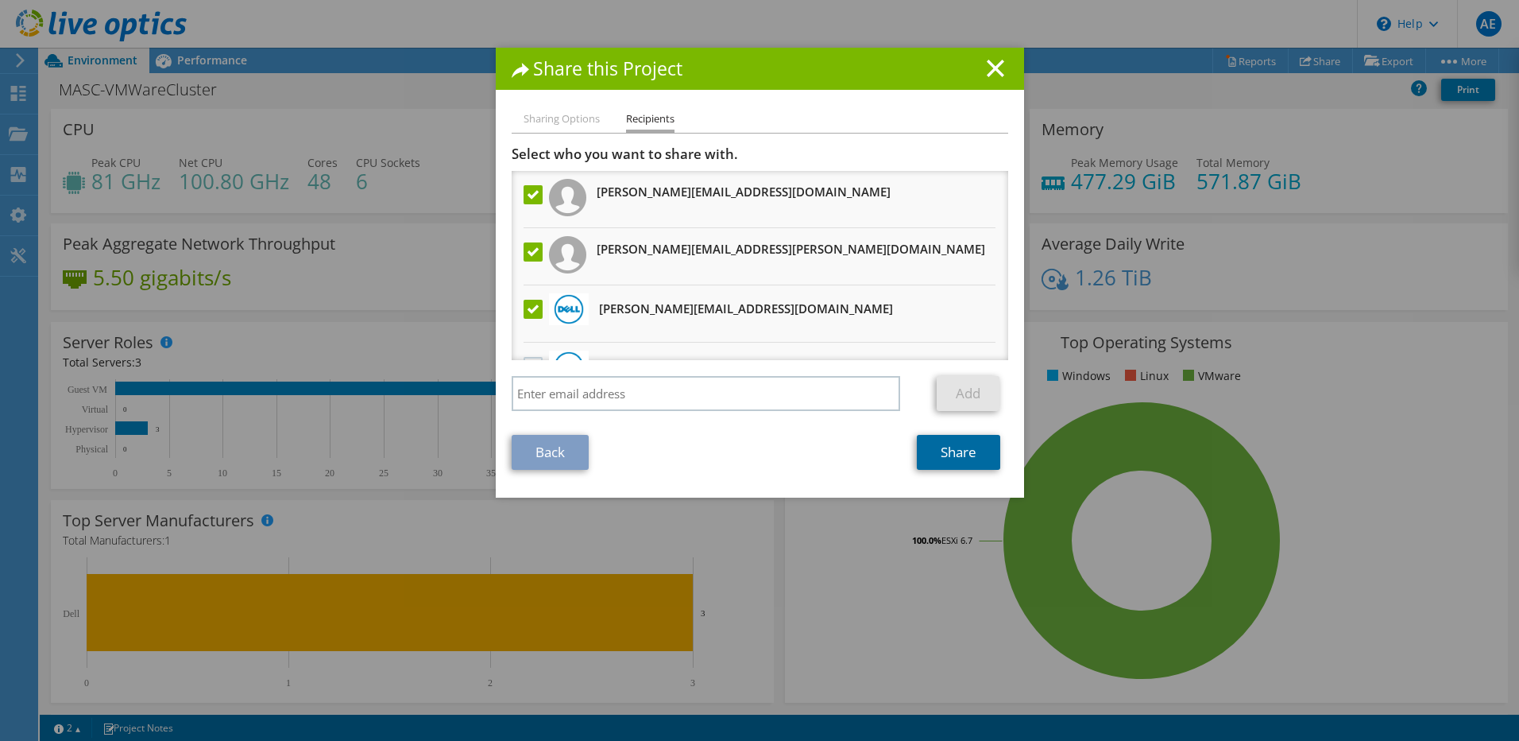
click at [946, 451] on link "Share" at bounding box center [958, 452] width 83 height 35
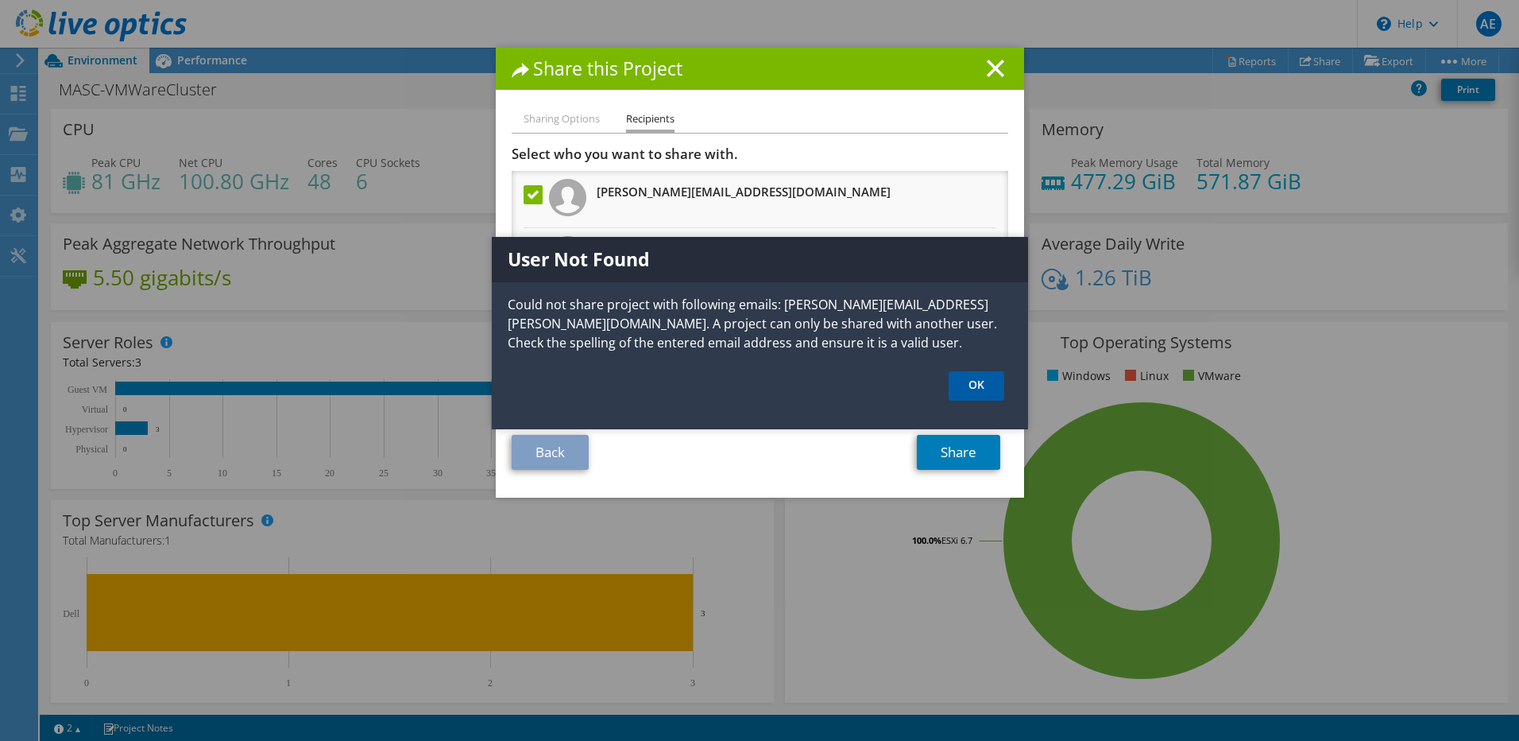
click at [973, 385] on link "OK" at bounding box center [977, 385] width 56 height 29
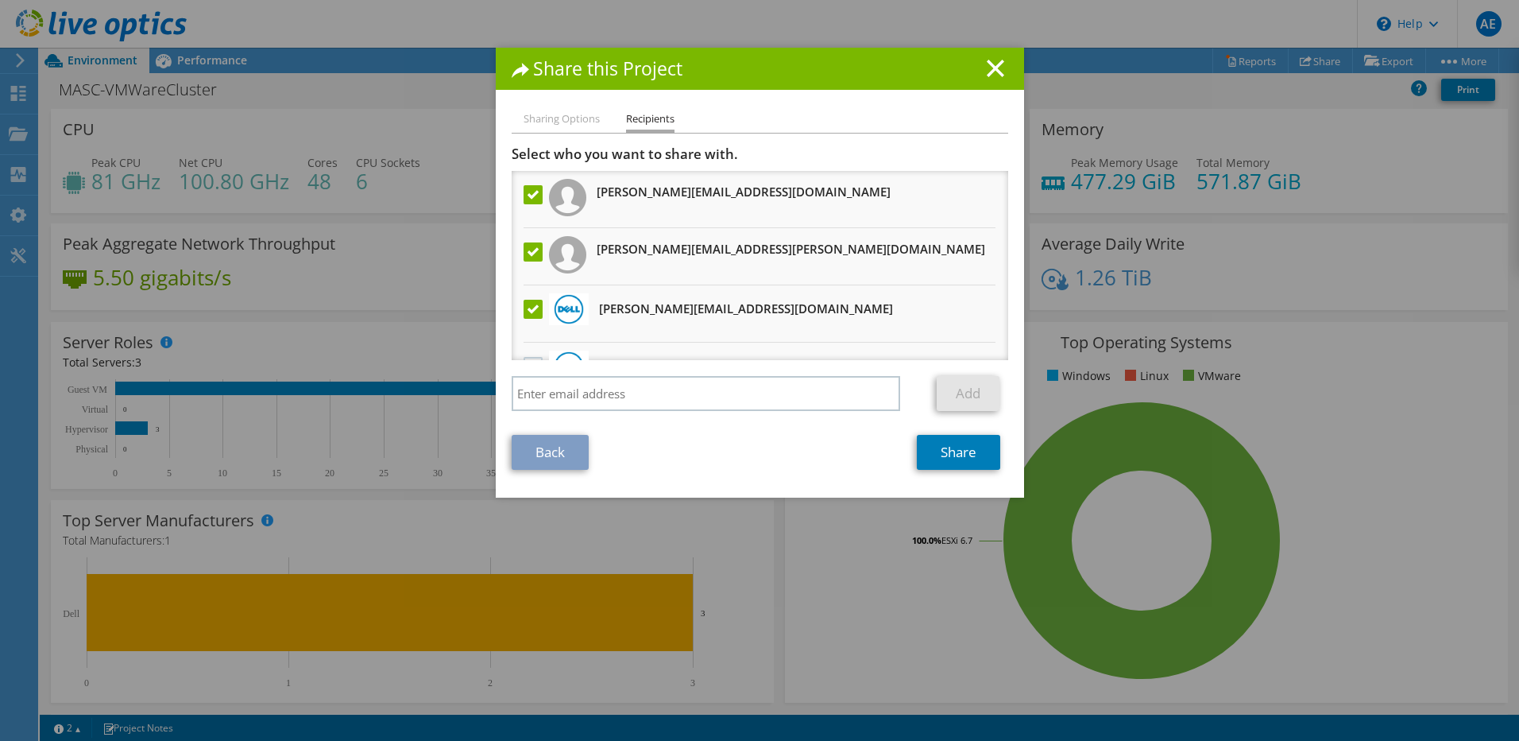
click at [527, 257] on label at bounding box center [535, 251] width 23 height 19
click at [0, 0] on input "checkbox" at bounding box center [0, 0] width 0 height 0
click at [949, 451] on link "Share" at bounding box center [958, 452] width 83 height 35
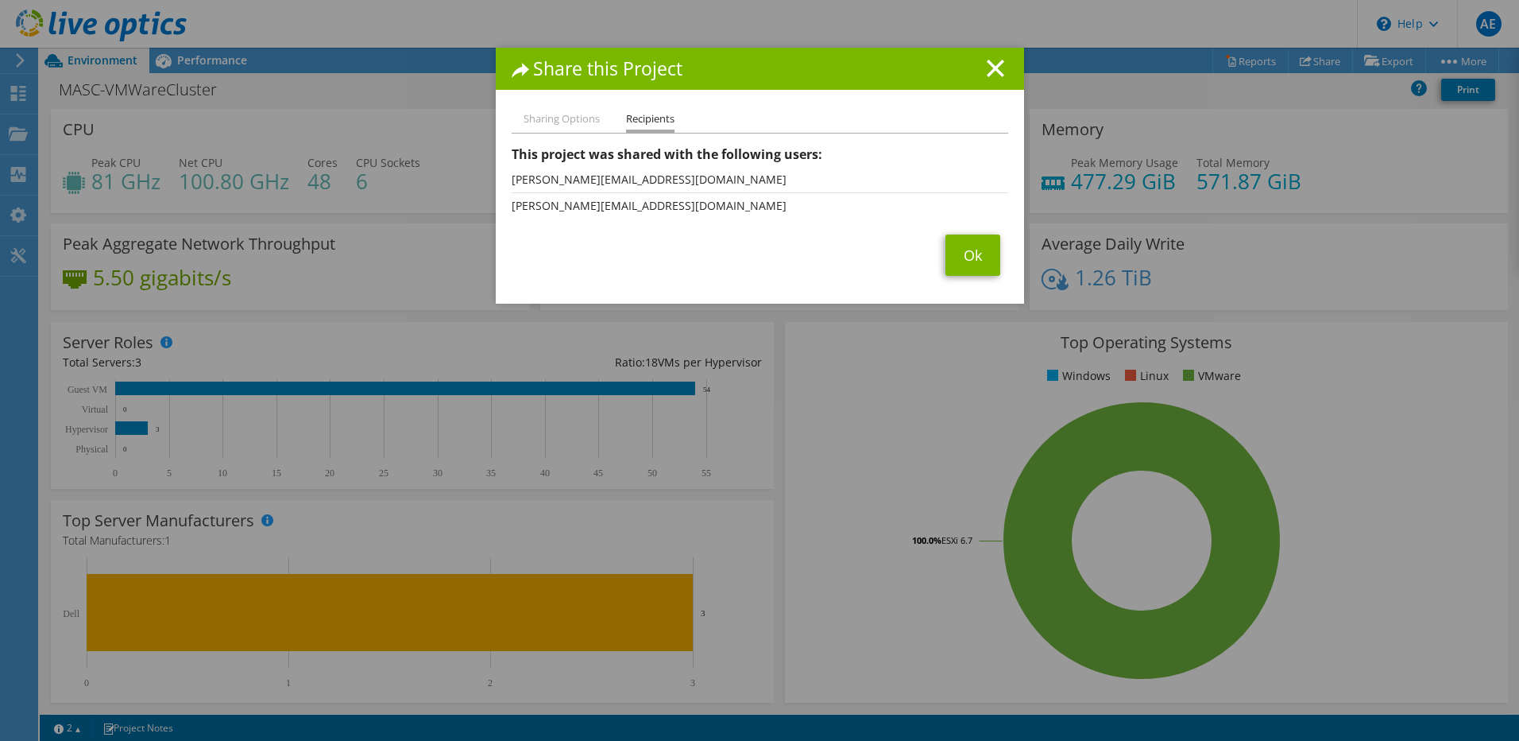
click at [573, 119] on li "Sharing Options" at bounding box center [562, 120] width 76 height 20
click at [555, 122] on li "Sharing Options" at bounding box center [562, 120] width 76 height 20
click at [961, 253] on link "Ok" at bounding box center [973, 254] width 55 height 41
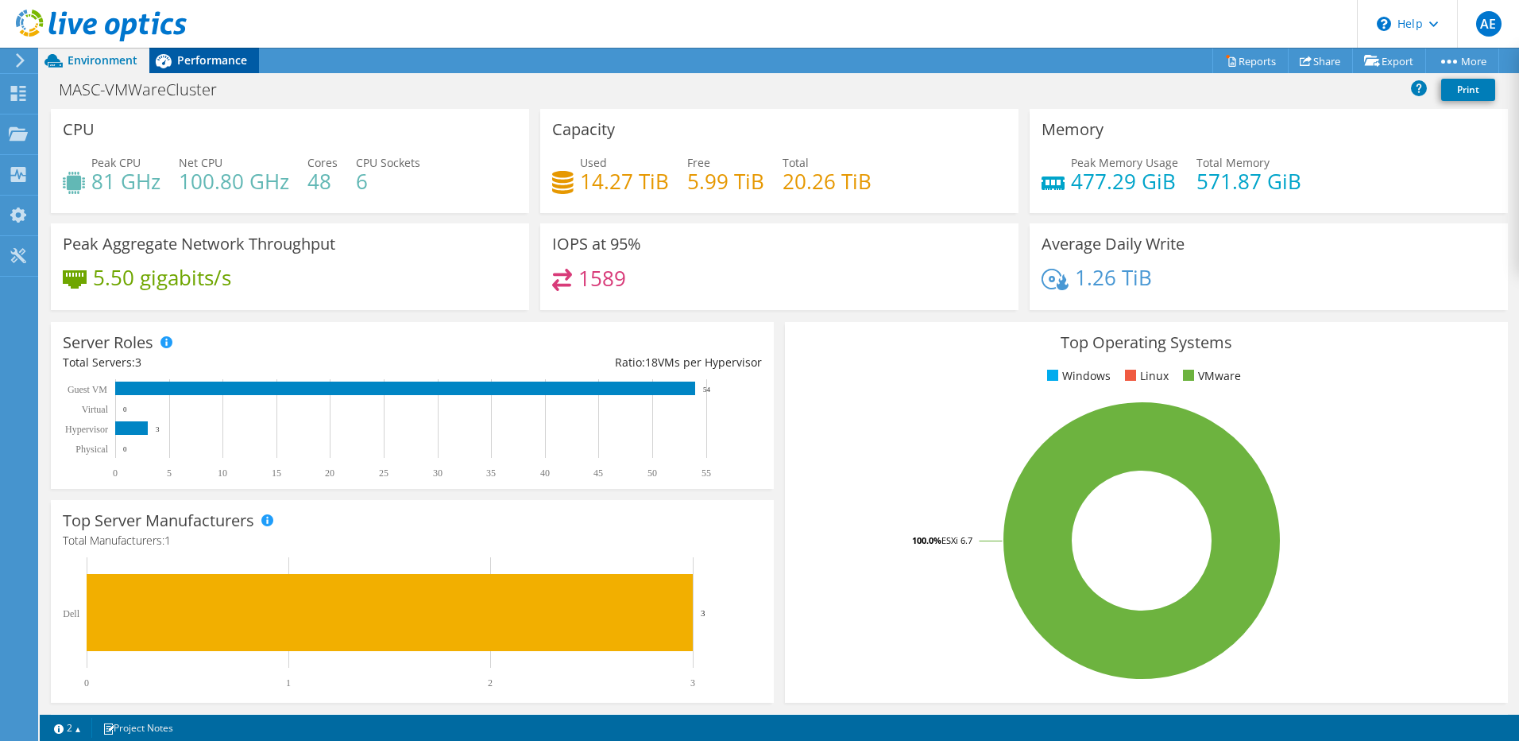
click at [216, 53] on span "Performance" at bounding box center [212, 59] width 70 height 15
click at [197, 60] on span "Performance" at bounding box center [212, 59] width 70 height 15
click at [184, 58] on span "Performance" at bounding box center [212, 59] width 70 height 15
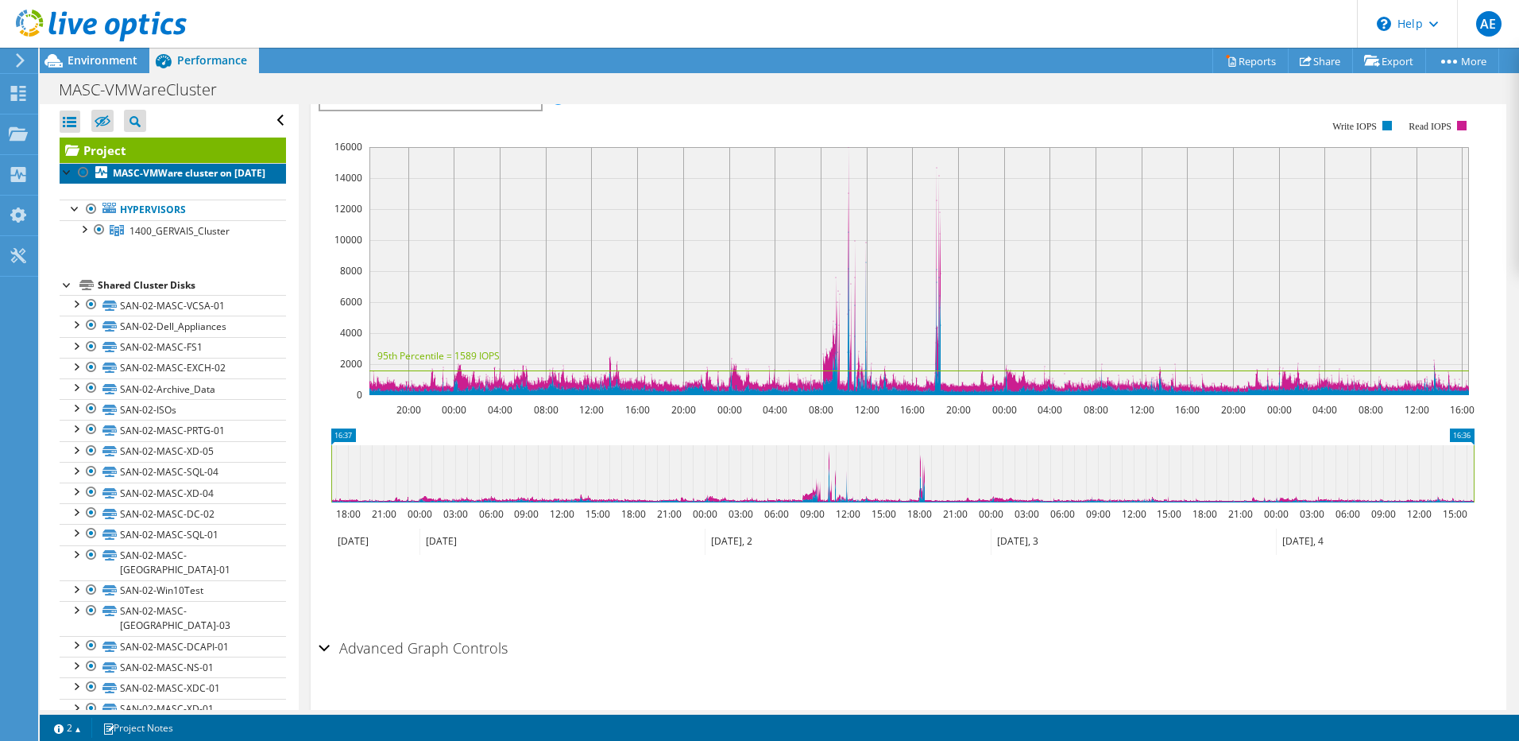
click at [157, 180] on b "MASC-VMWare cluster on [DATE]" at bounding box center [189, 173] width 153 height 14
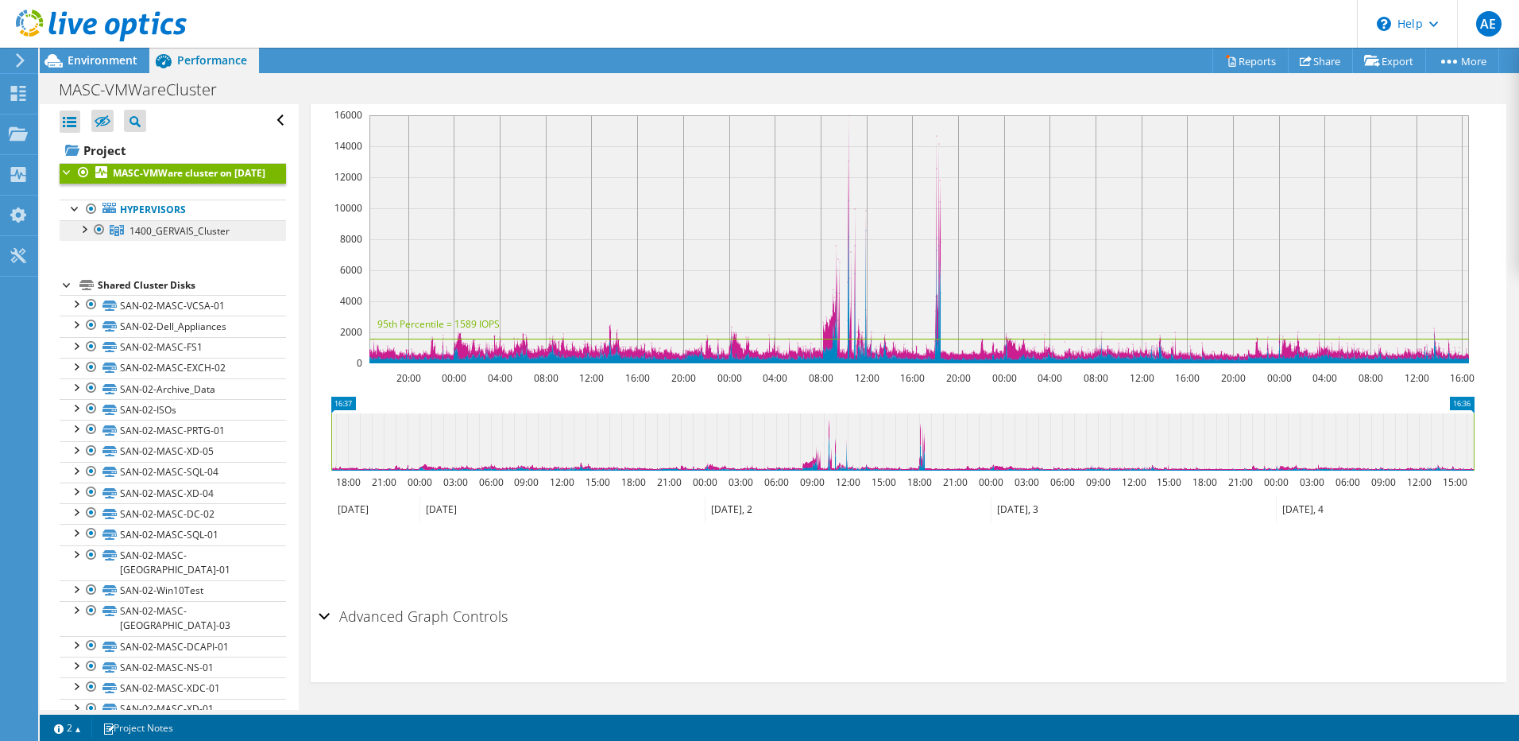
scroll to position [17, 0]
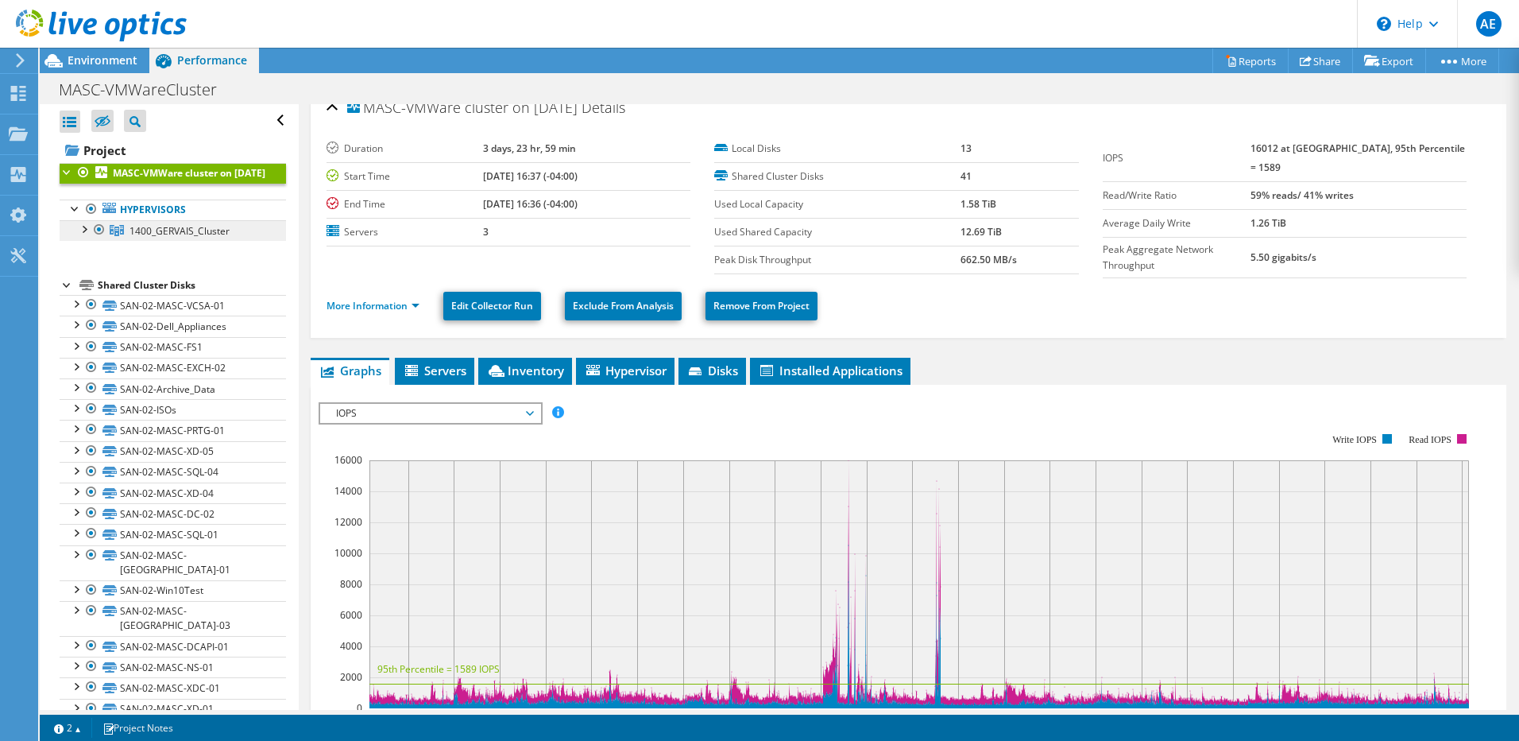
click at [167, 238] on span "1400_GERVAIS_Cluster" at bounding box center [180, 231] width 100 height 14
